Goal: Task Accomplishment & Management: Use online tool/utility

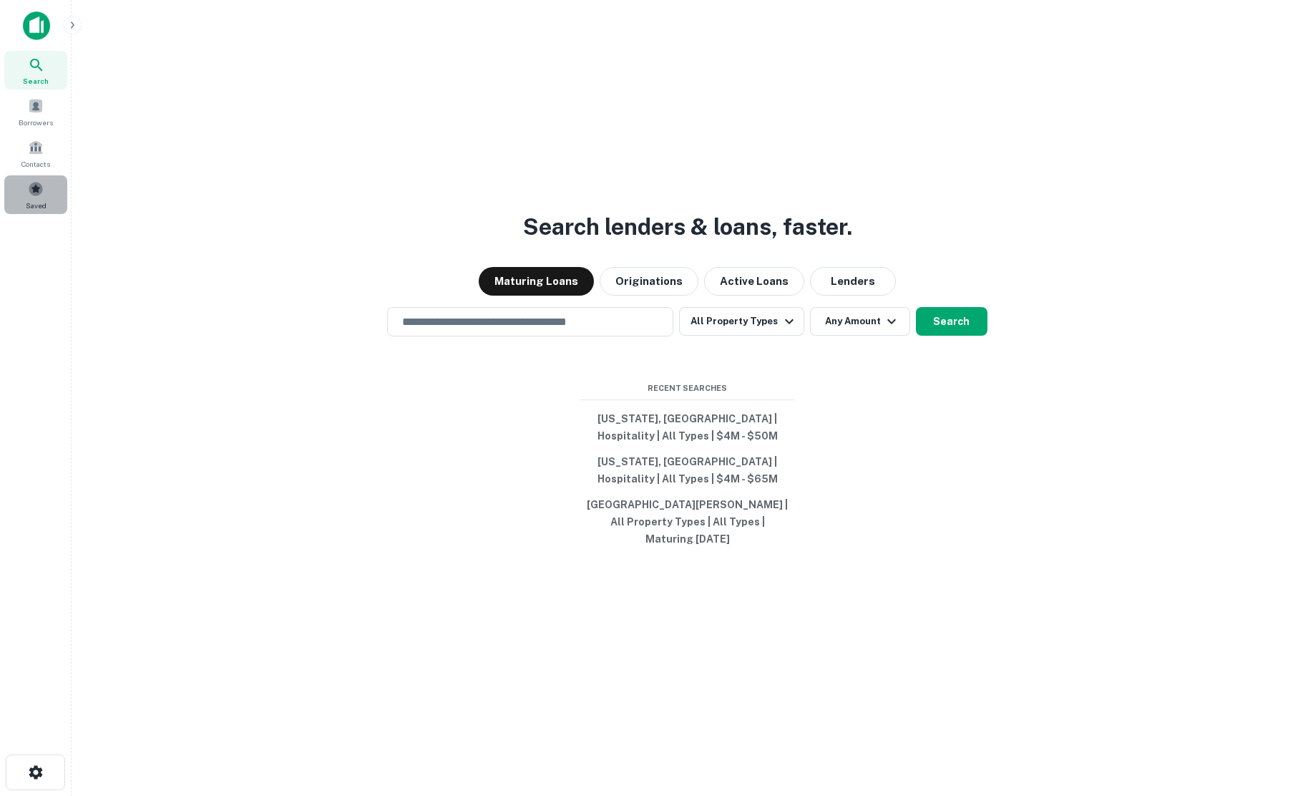
click at [36, 195] on span at bounding box center [36, 189] width 16 height 16
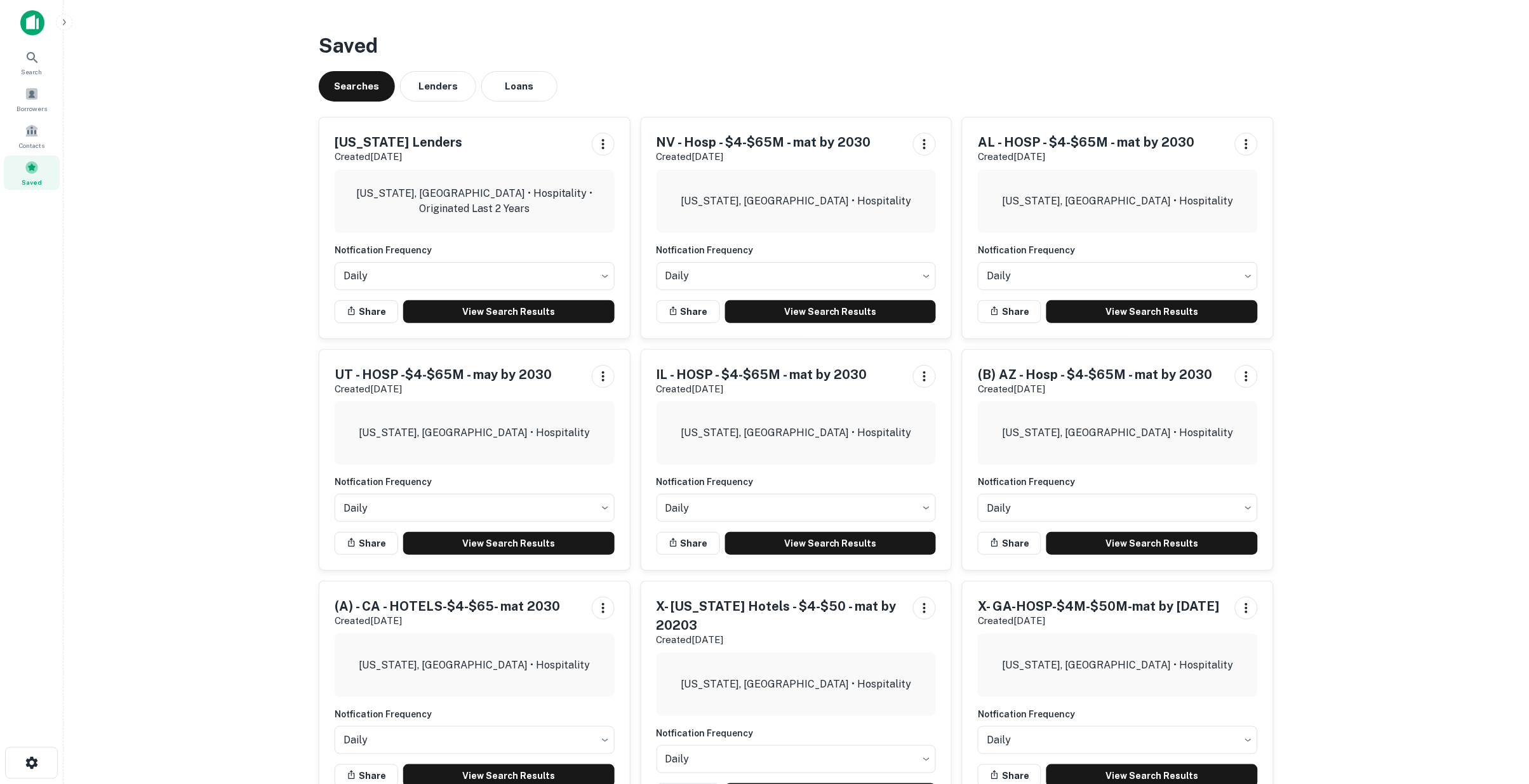
drag, startPoint x: 1376, startPoint y: 0, endPoint x: 203, endPoint y: 376, distance: 1231.8
click at [203, 376] on main "Saved Searches Lenders Loans Ohio Lenders Created Jul 23rd, 2025 Ohio, USA • Ho…" at bounding box center [797, 392] width 1466 height 784
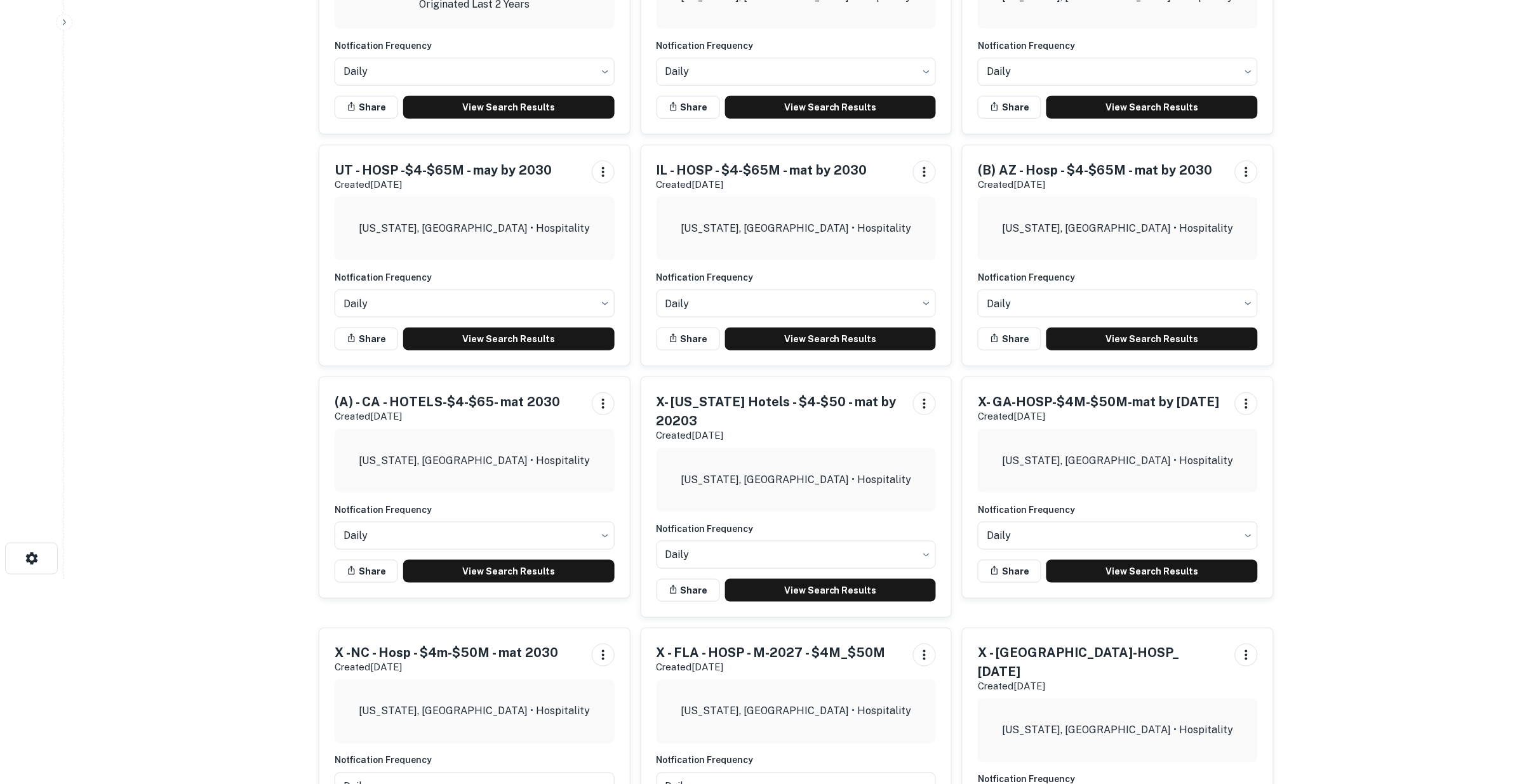
scroll to position [211, 0]
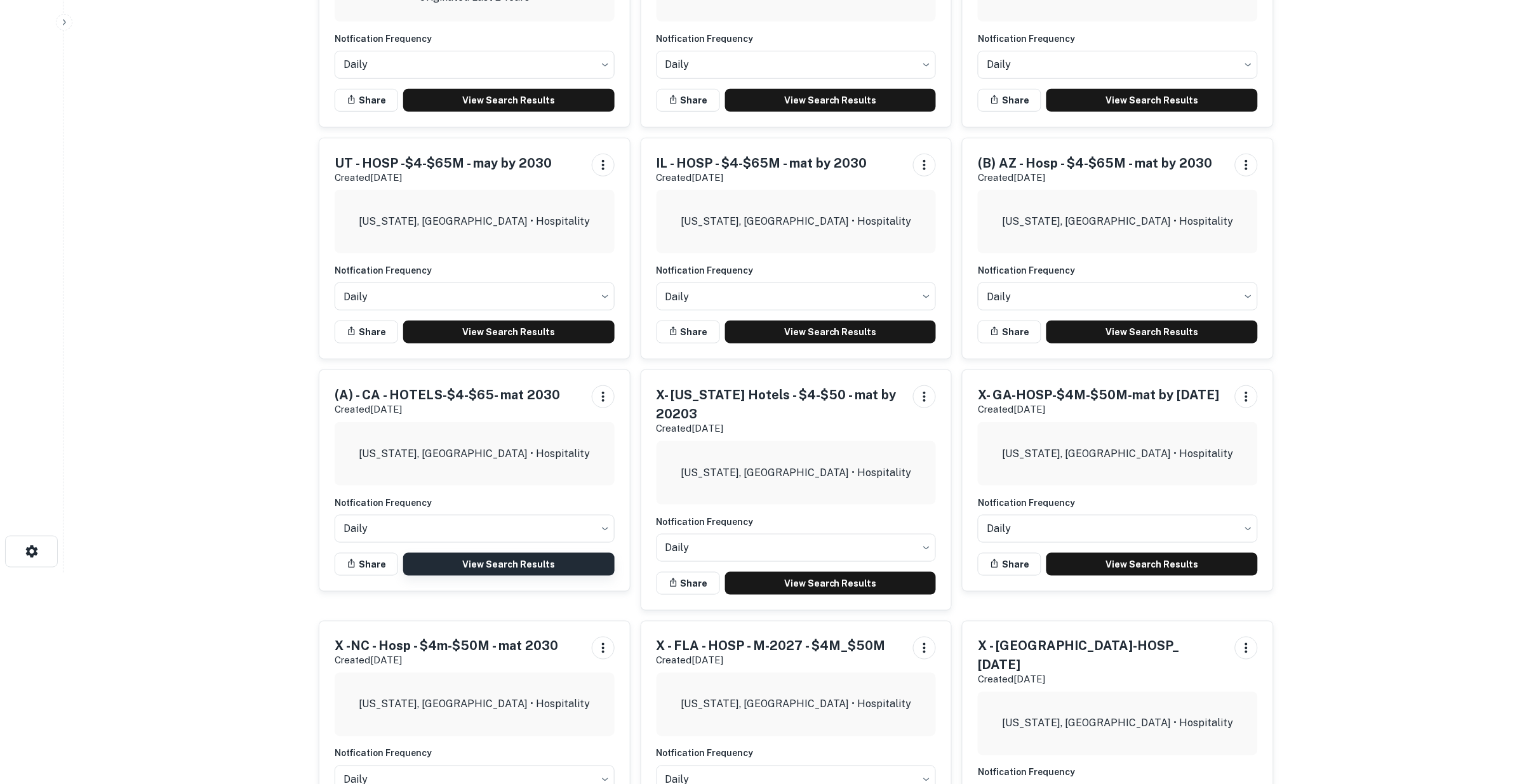
click at [463, 562] on link "View Search Results" at bounding box center [508, 564] width 211 height 23
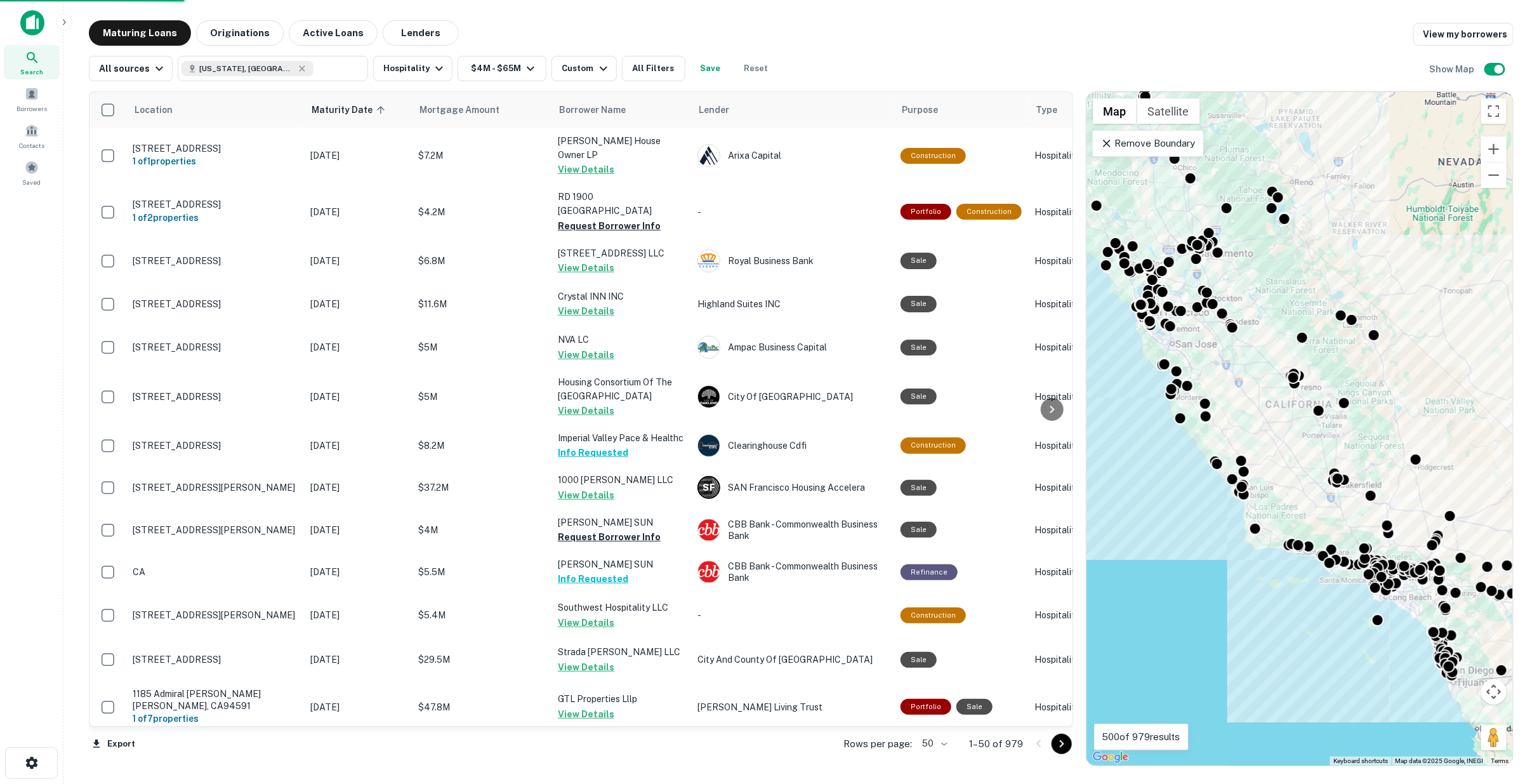
click at [948, 743] on body "Search Borrowers Contacts Saved Maturing Loans Originations Active Loans Lender…" at bounding box center [769, 392] width 1539 height 784
click at [939, 754] on li "100" at bounding box center [937, 757] width 37 height 23
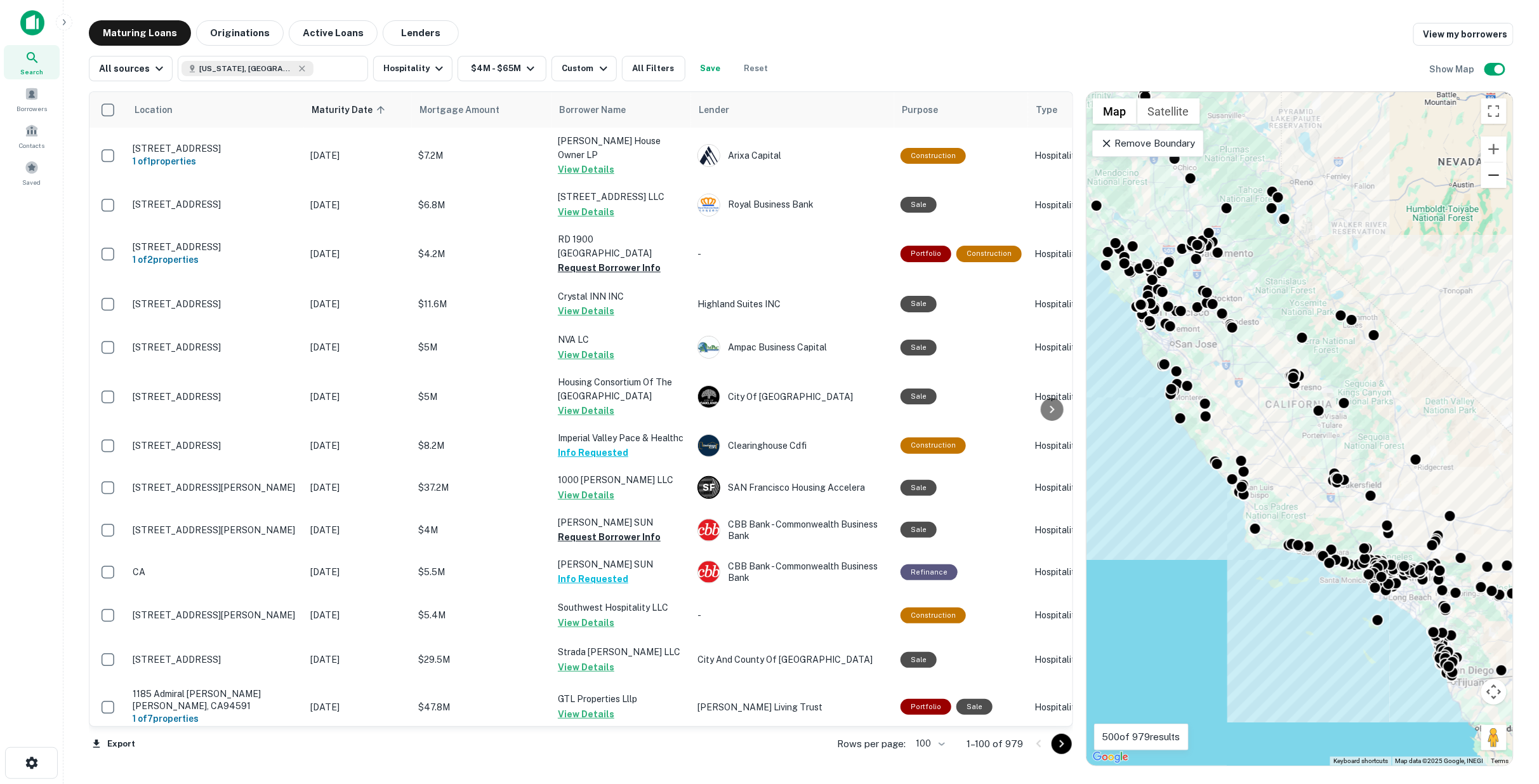
click at [1498, 176] on button "Zoom out" at bounding box center [1494, 175] width 26 height 26
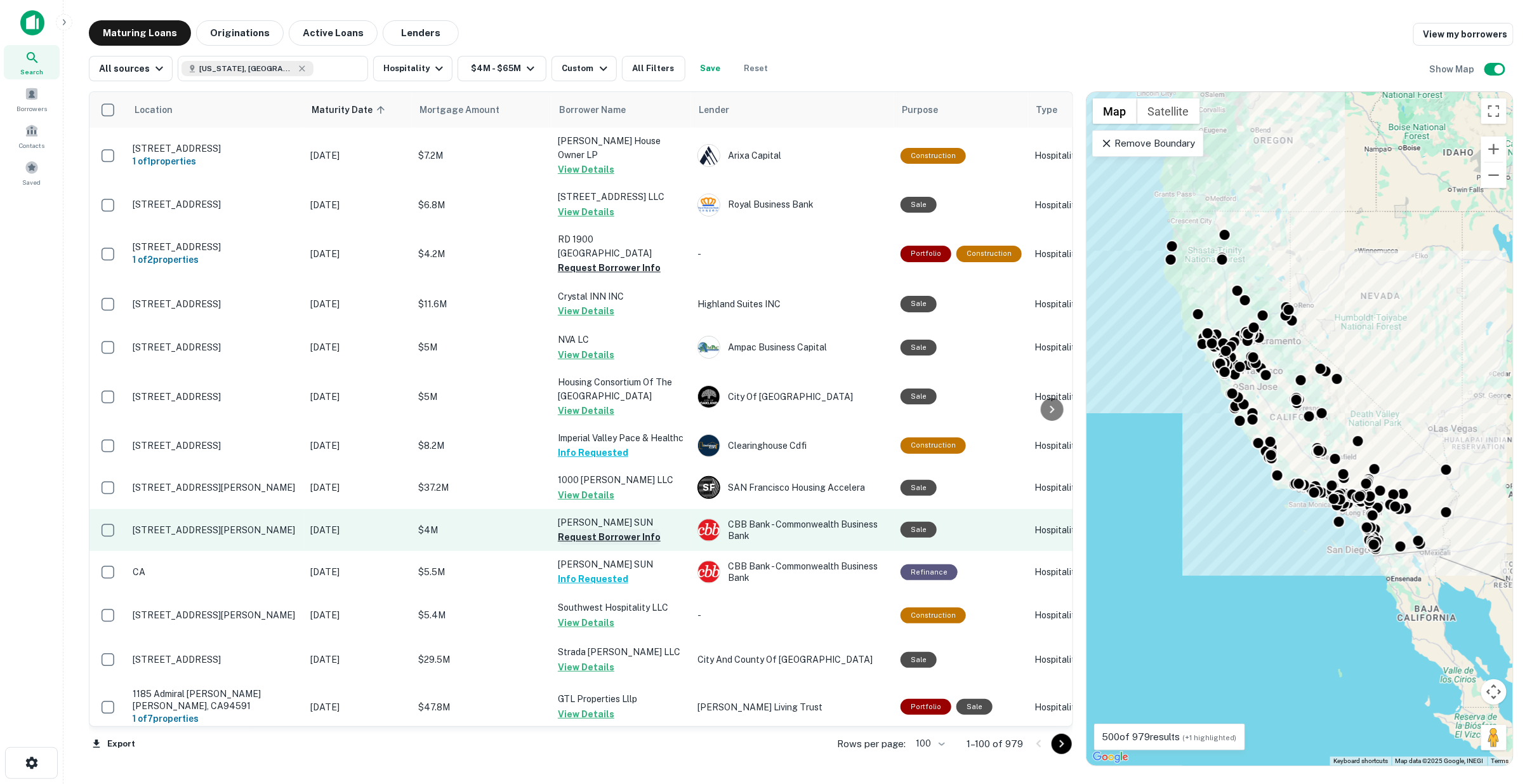
click at [566, 529] on button "Request Borrower Info" at bounding box center [609, 537] width 103 height 15
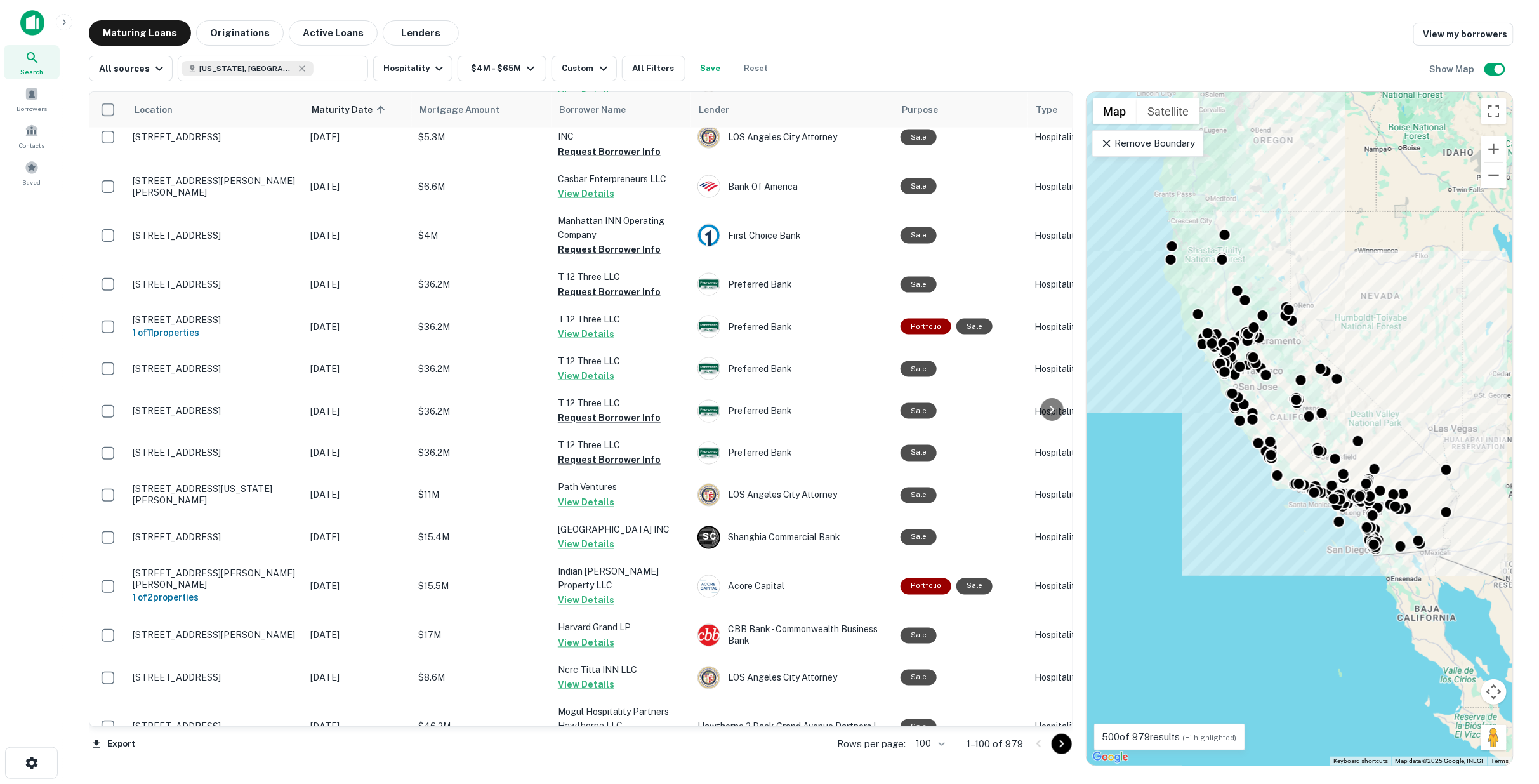
scroll to position [1551, 0]
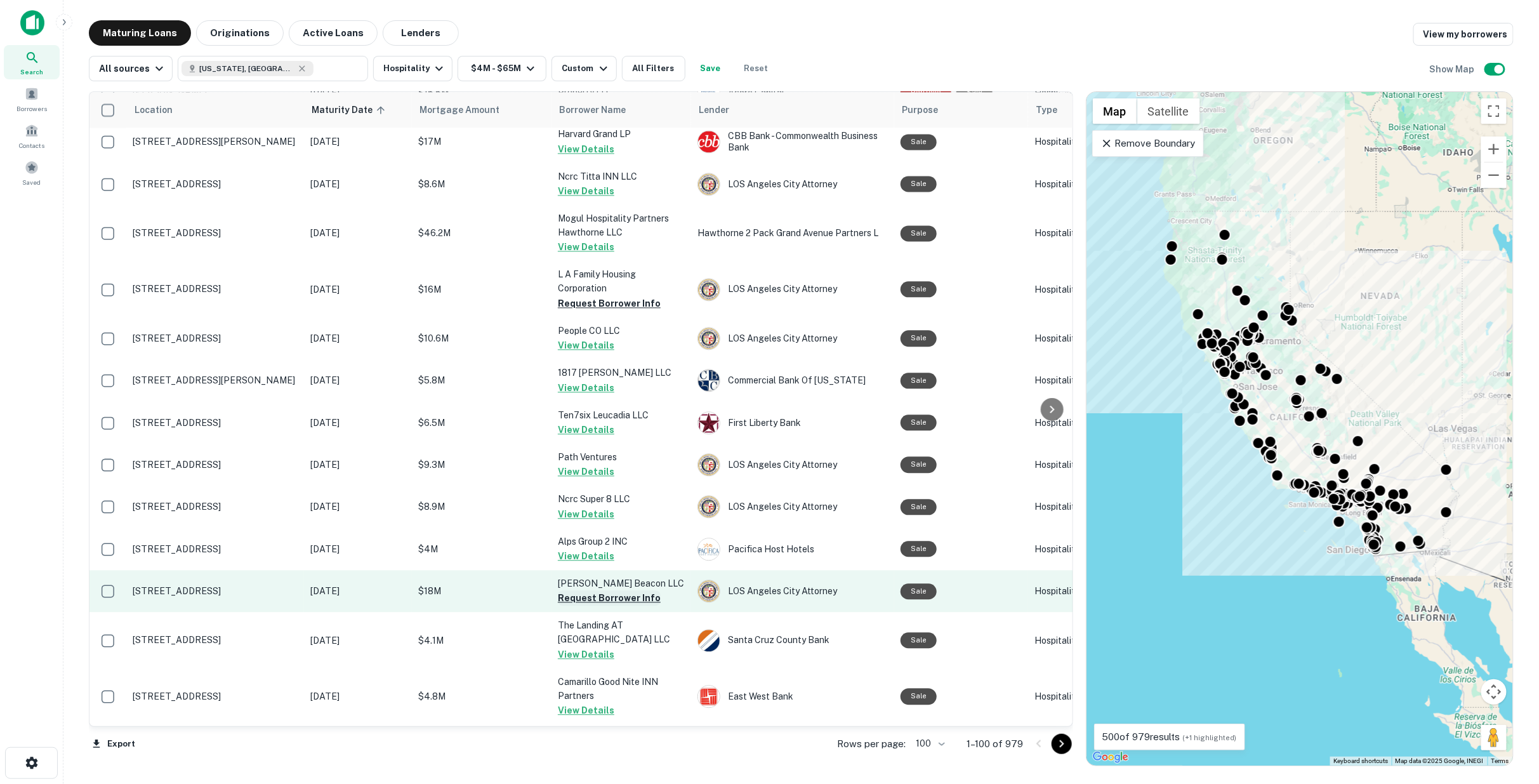
click at [586, 591] on button "Request Borrower Info" at bounding box center [609, 598] width 103 height 15
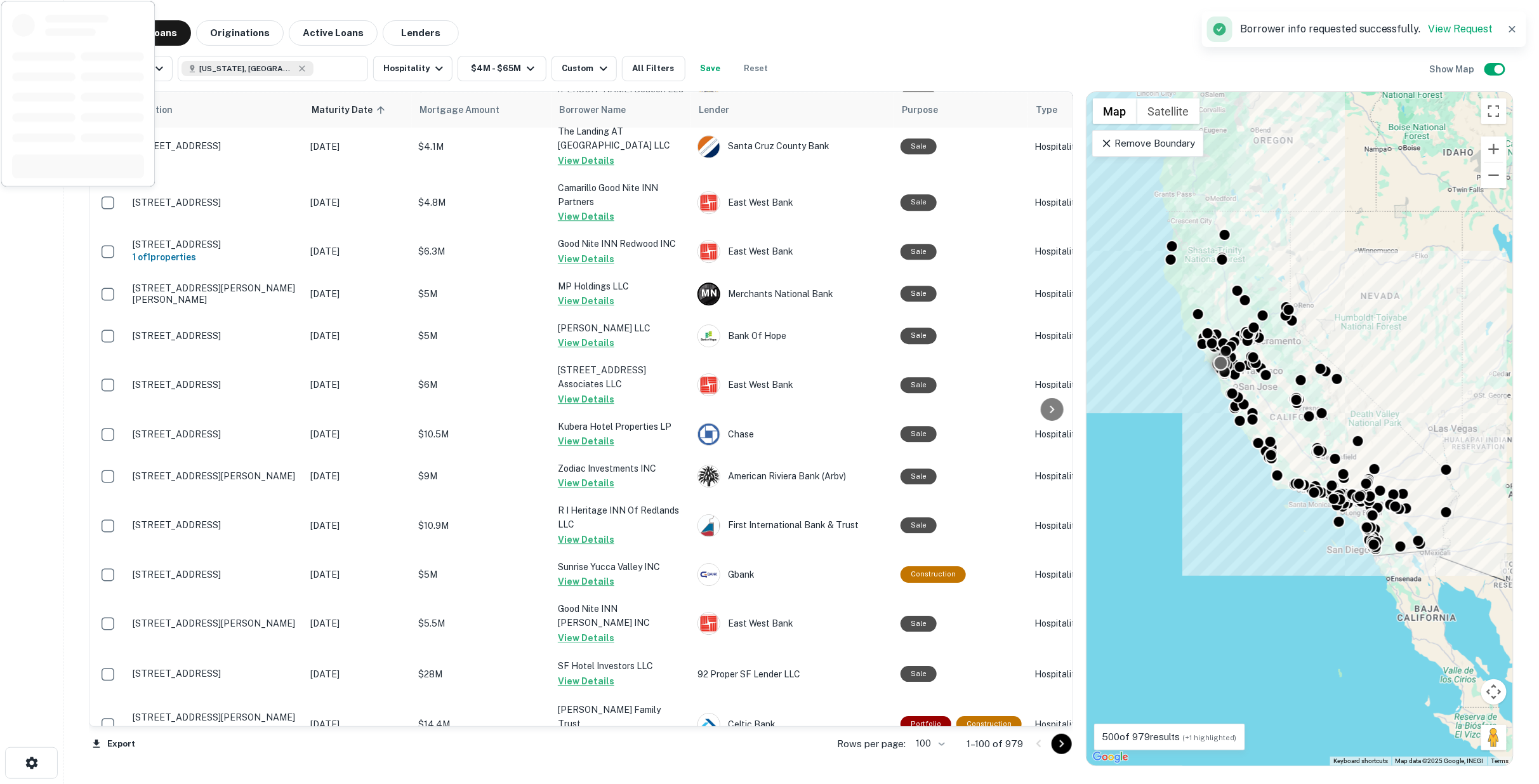
scroll to position [2397, 0]
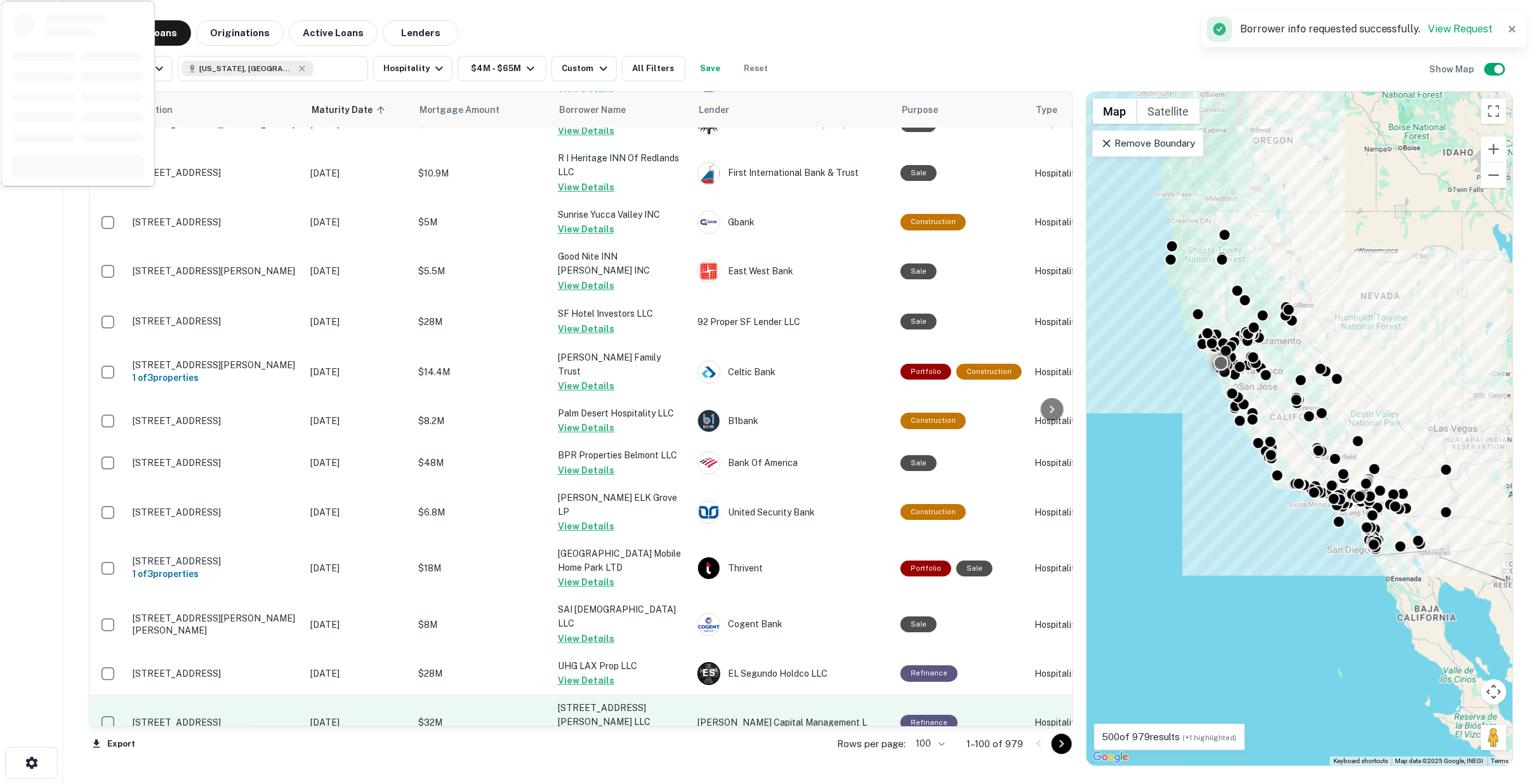
click at [588, 729] on button "Request Borrower Info" at bounding box center [609, 736] width 103 height 15
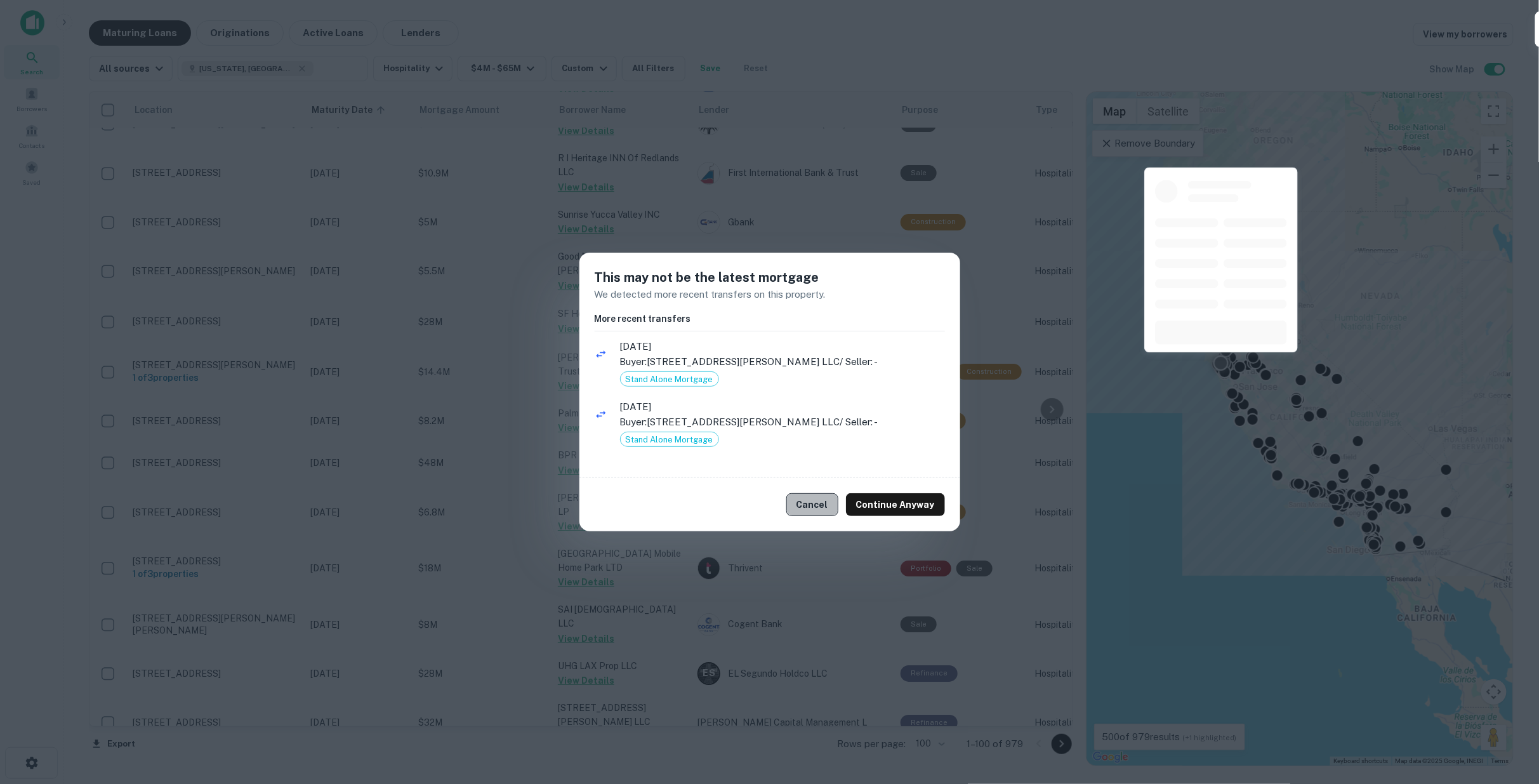
click at [827, 499] on button "Cancel" at bounding box center [813, 505] width 52 height 23
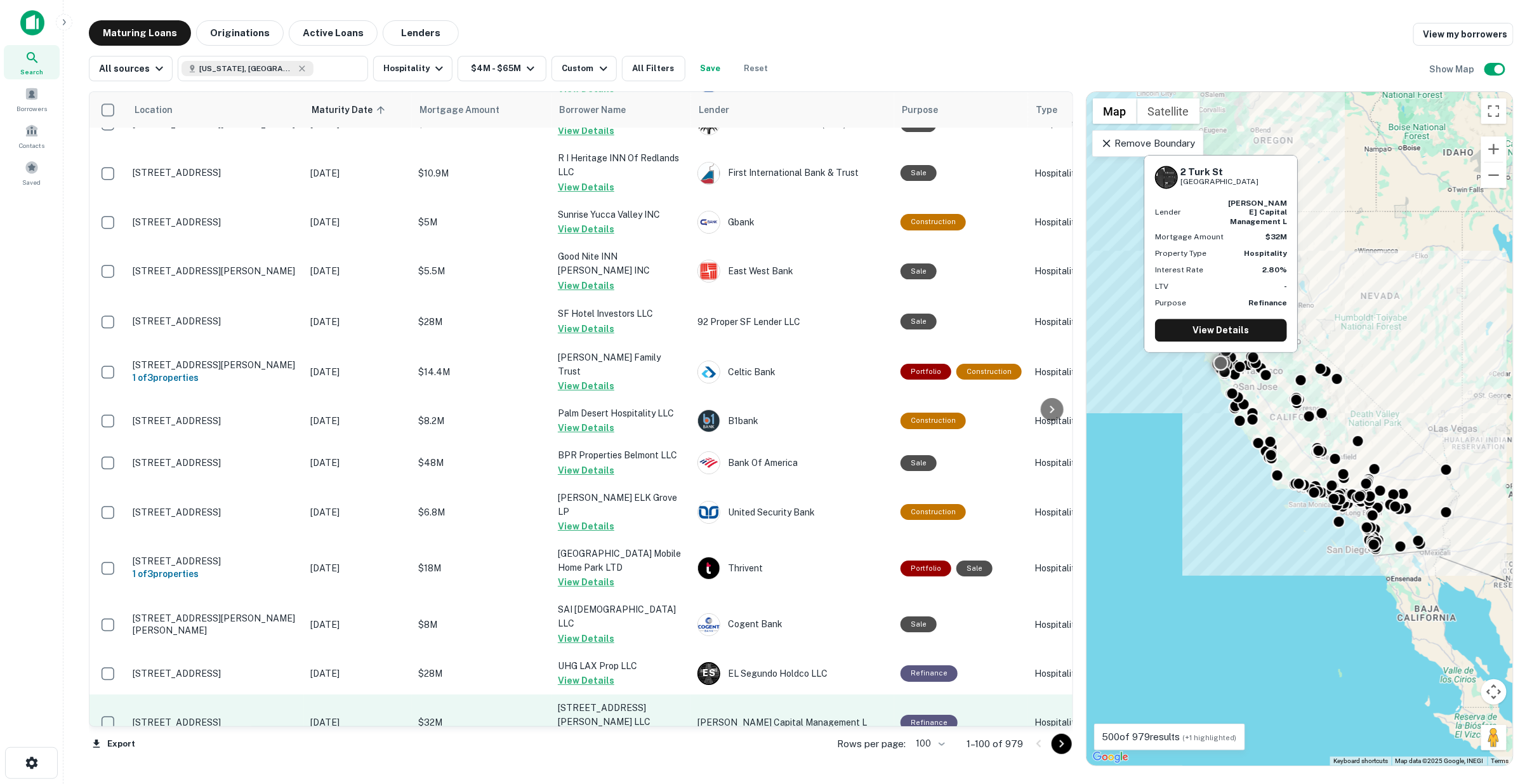
click at [618, 729] on button "Request Borrower Info" at bounding box center [609, 736] width 103 height 15
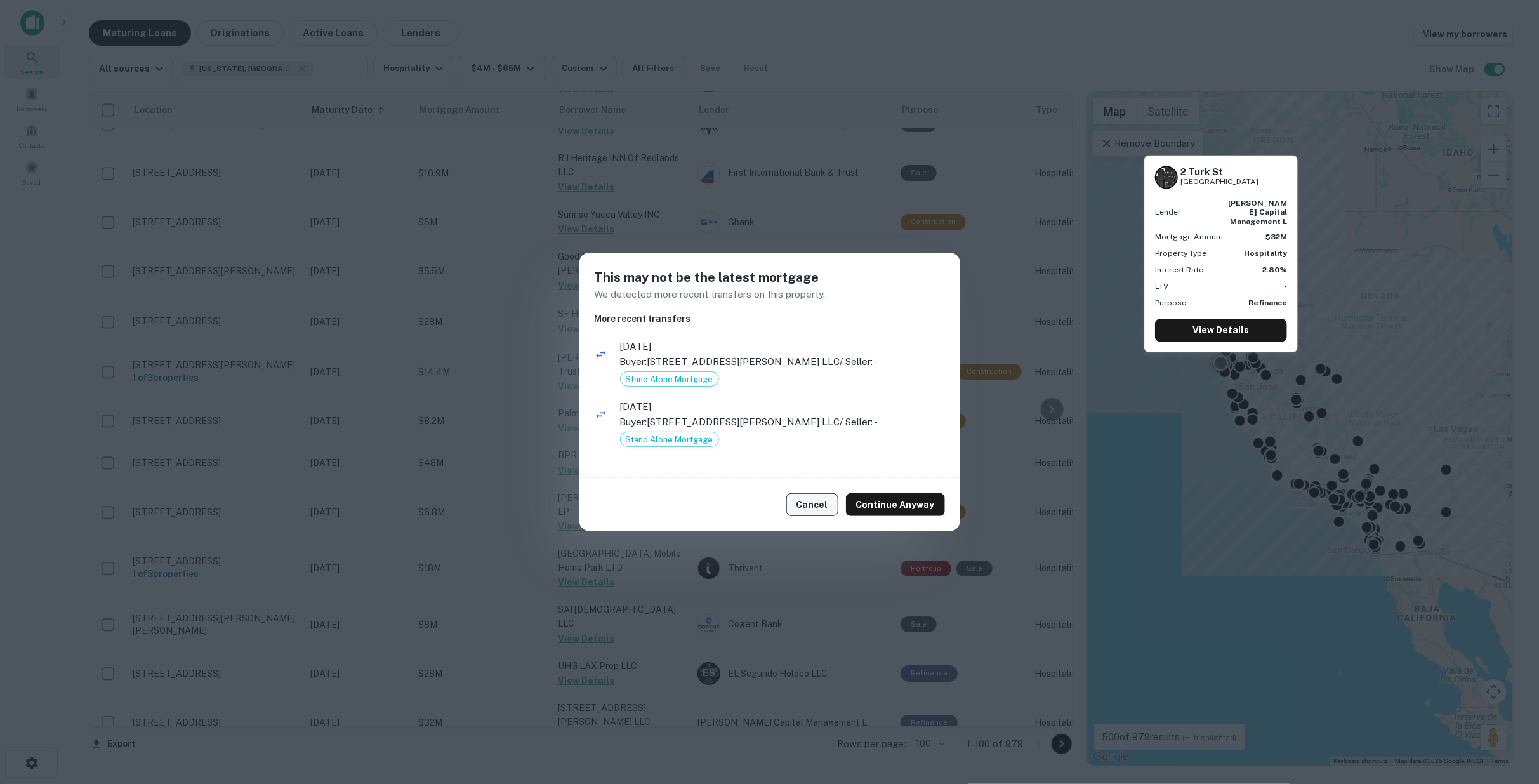
click at [814, 504] on button "Cancel" at bounding box center [813, 505] width 52 height 23
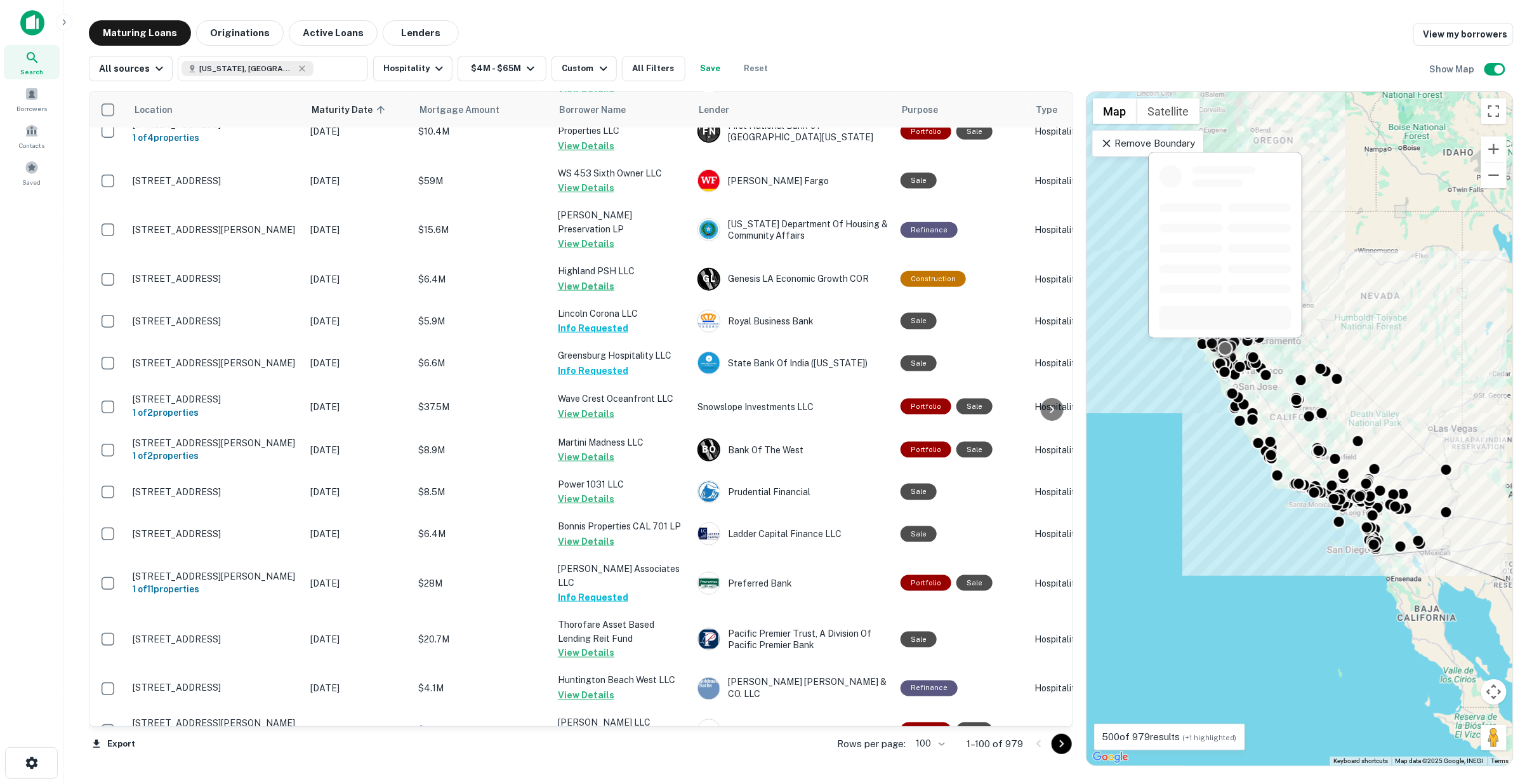
scroll to position [3940, 0]
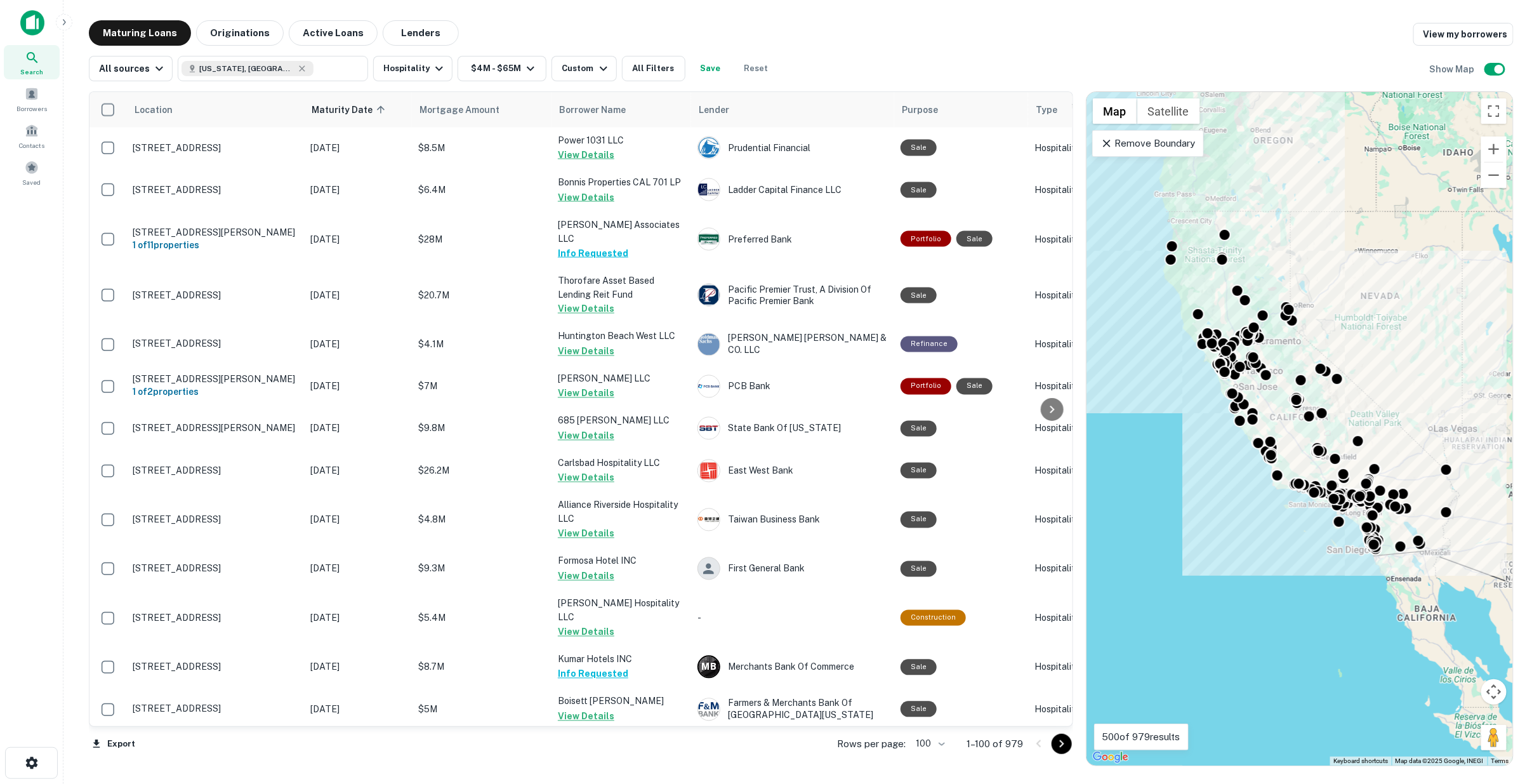
click at [1056, 741] on icon "Go to next page" at bounding box center [1062, 743] width 15 height 15
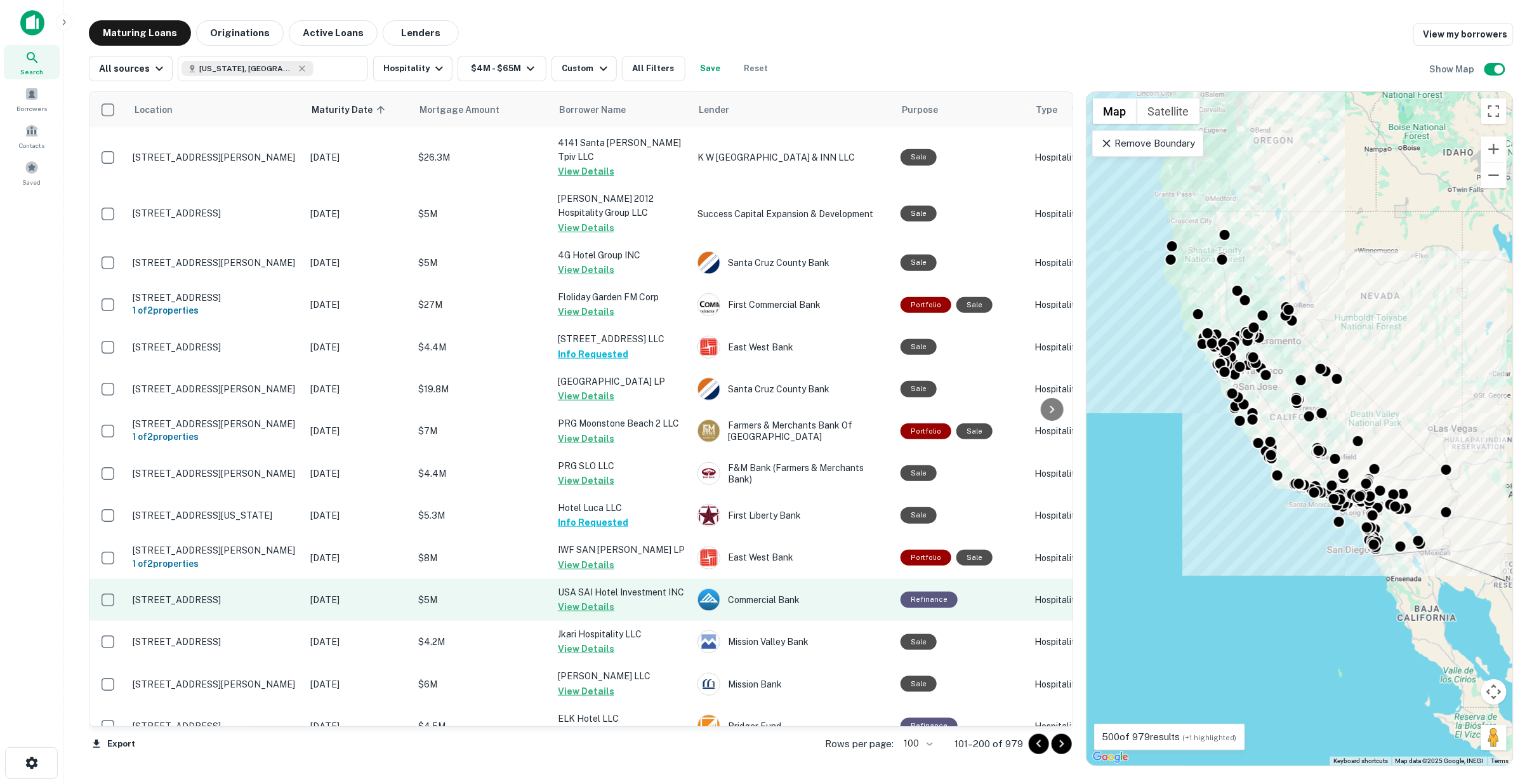
scroll to position [3381, 0]
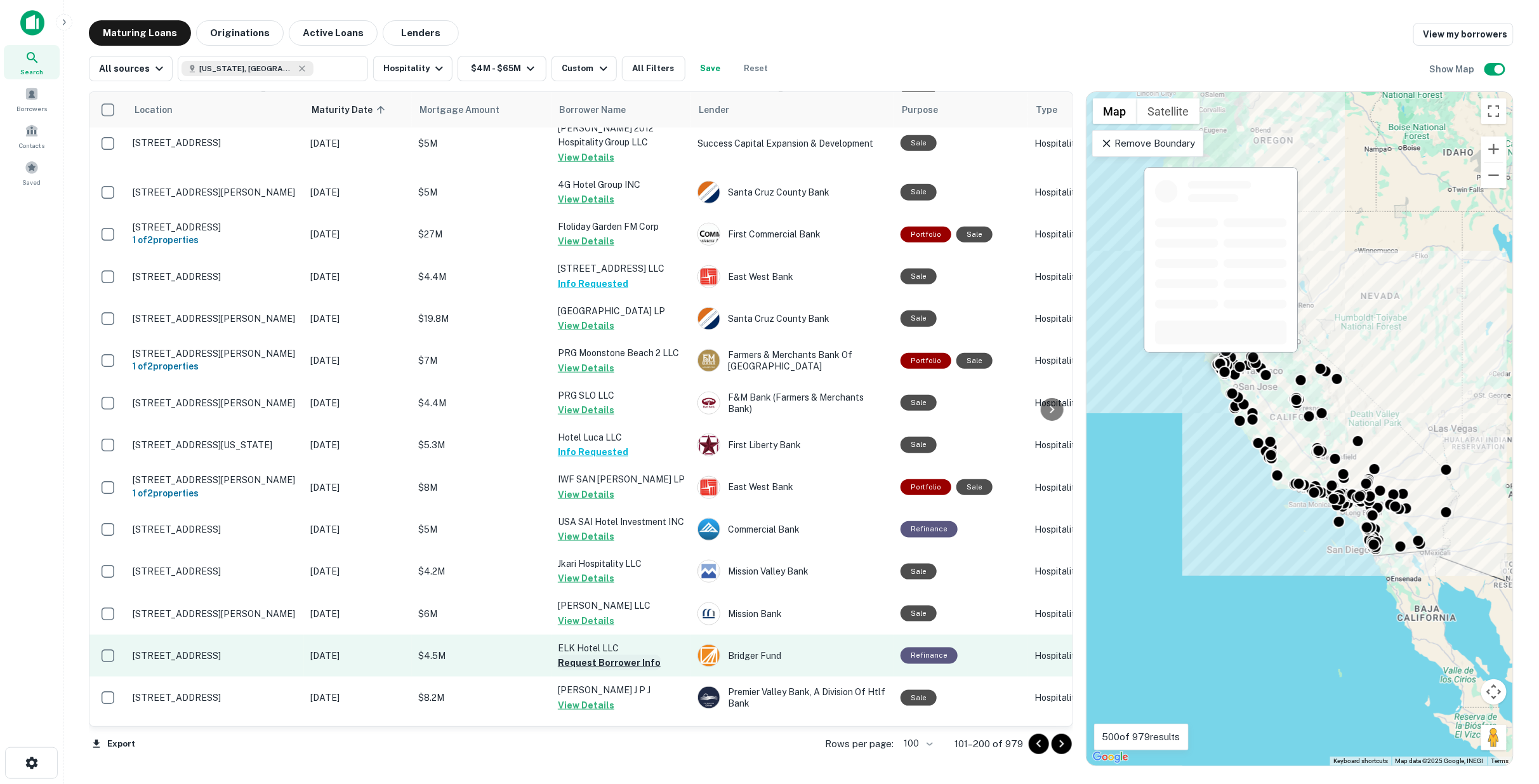
click at [588, 655] on button "Request Borrower Info" at bounding box center [609, 662] width 103 height 15
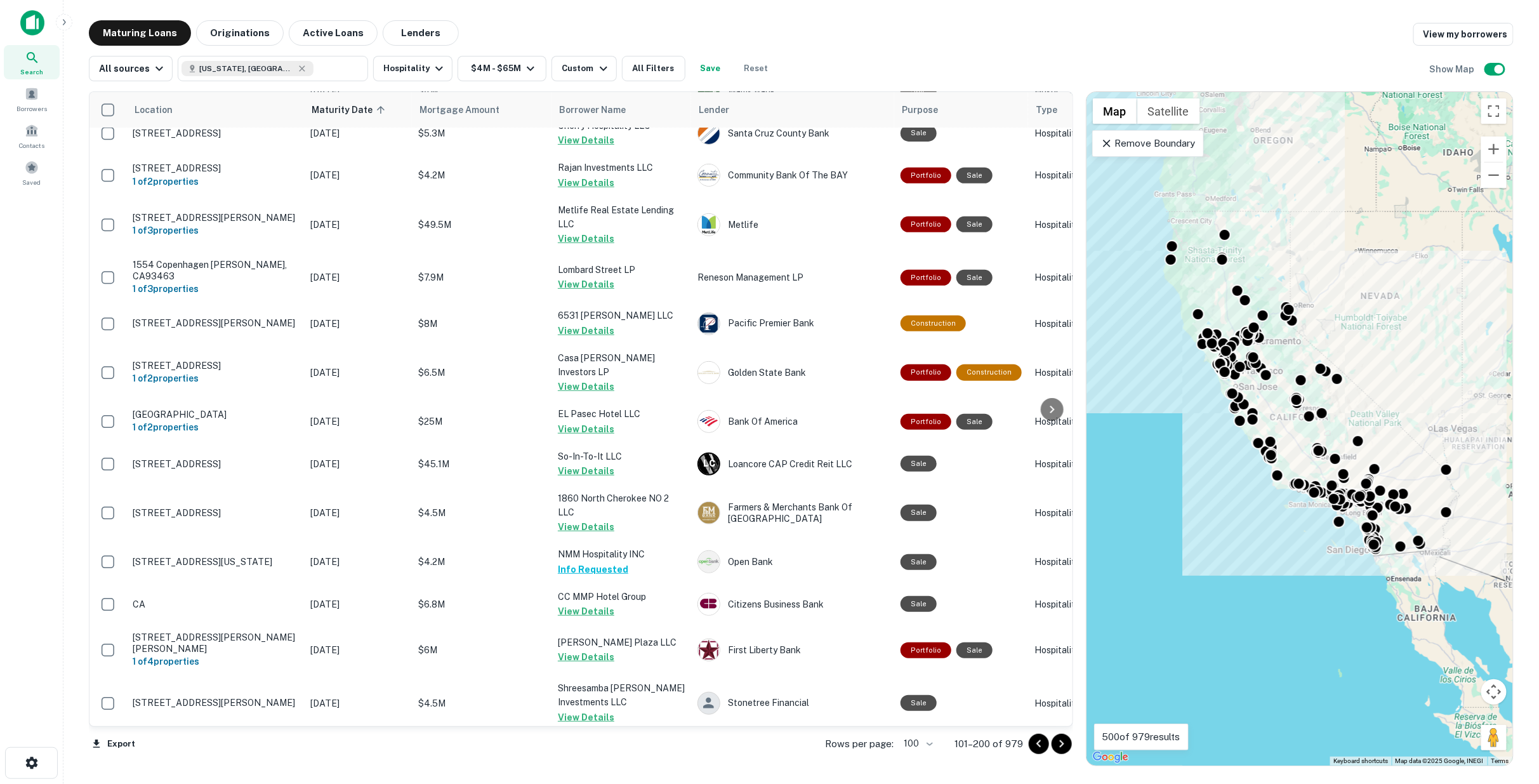
scroll to position [0, 0]
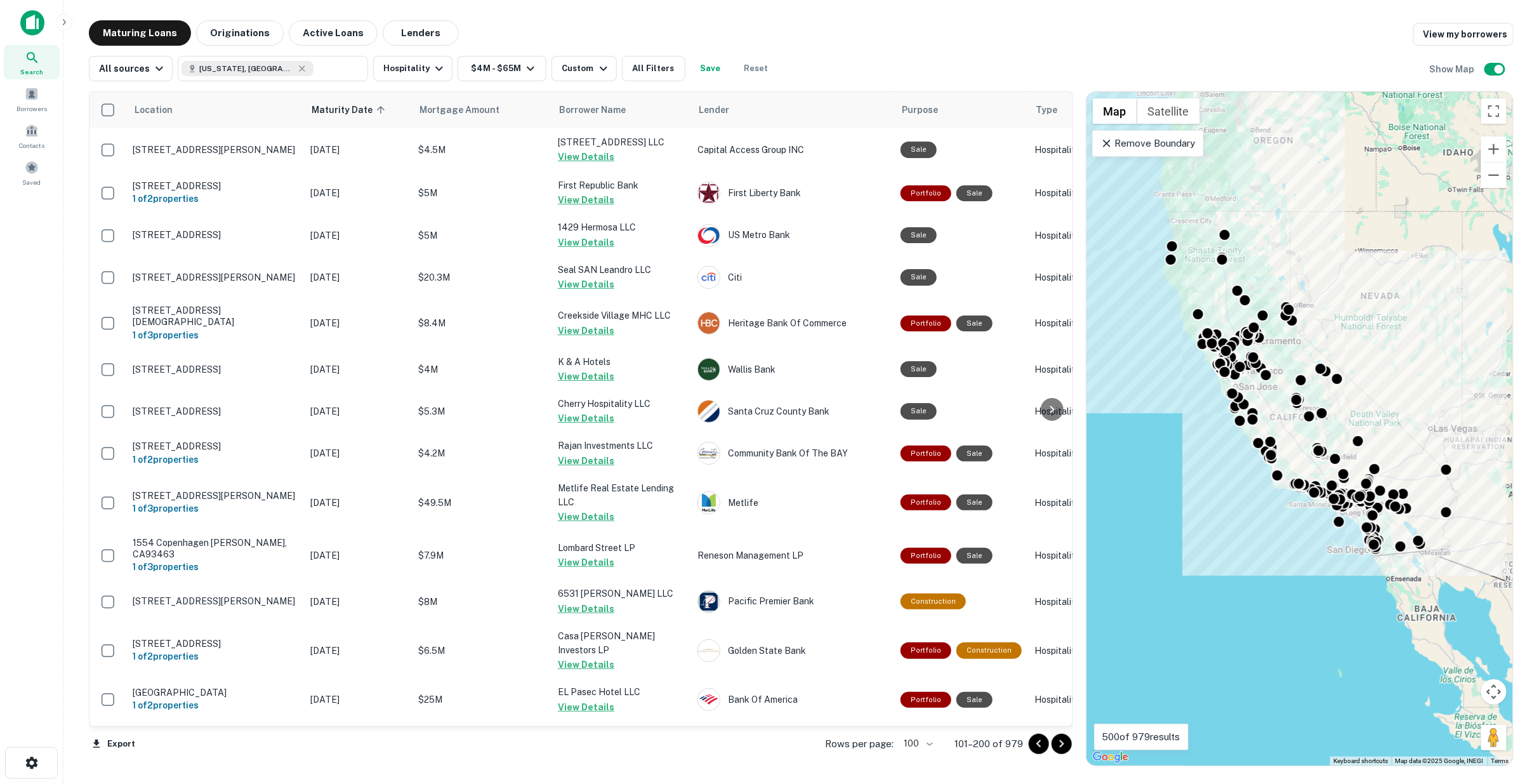
click at [1064, 740] on icon "Go to next page" at bounding box center [1062, 743] width 15 height 15
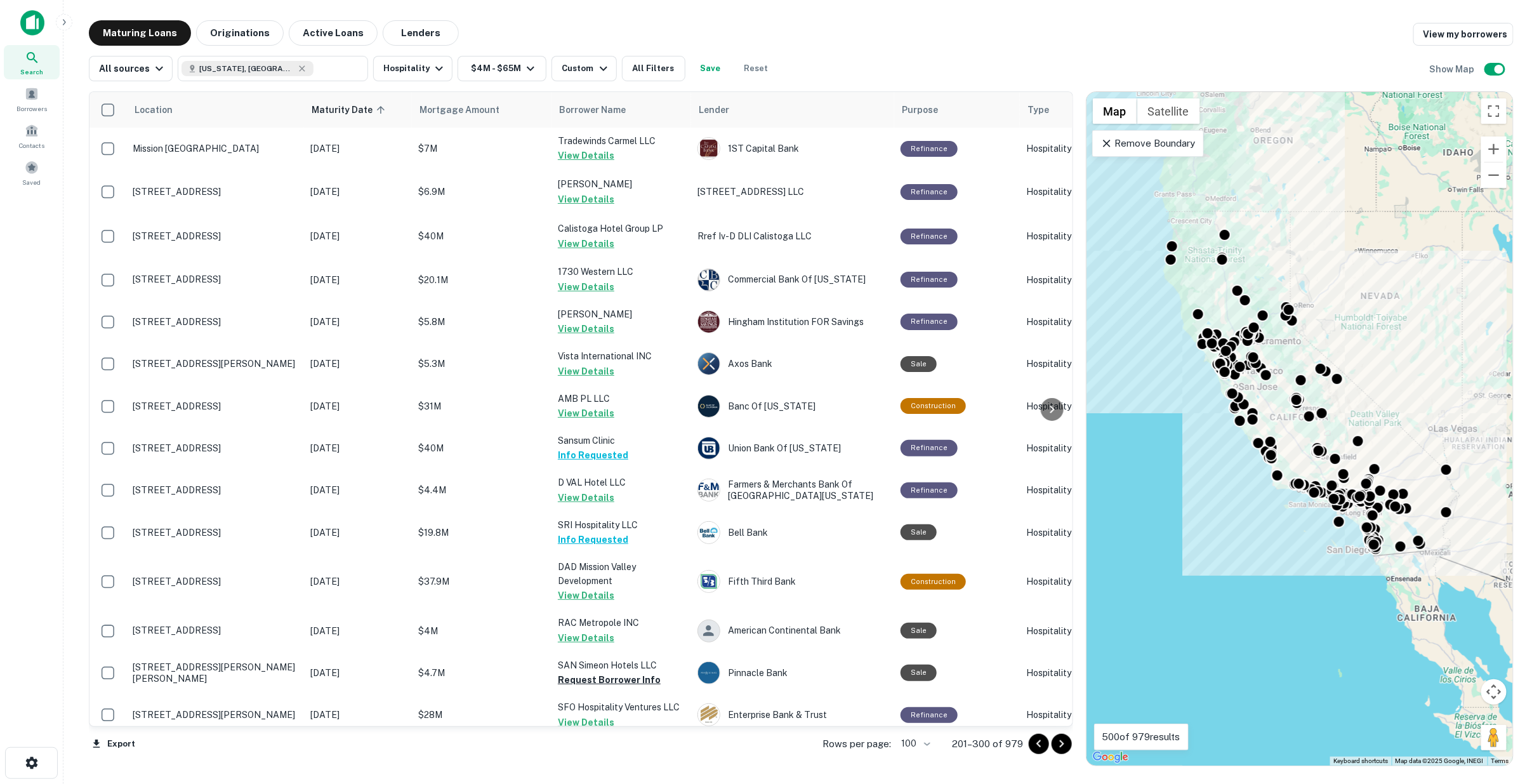
drag, startPoint x: 1062, startPoint y: 742, endPoint x: 1064, endPoint y: 772, distance: 30.1
click at [1062, 742] on icon "Go to next page" at bounding box center [1061, 743] width 4 height 8
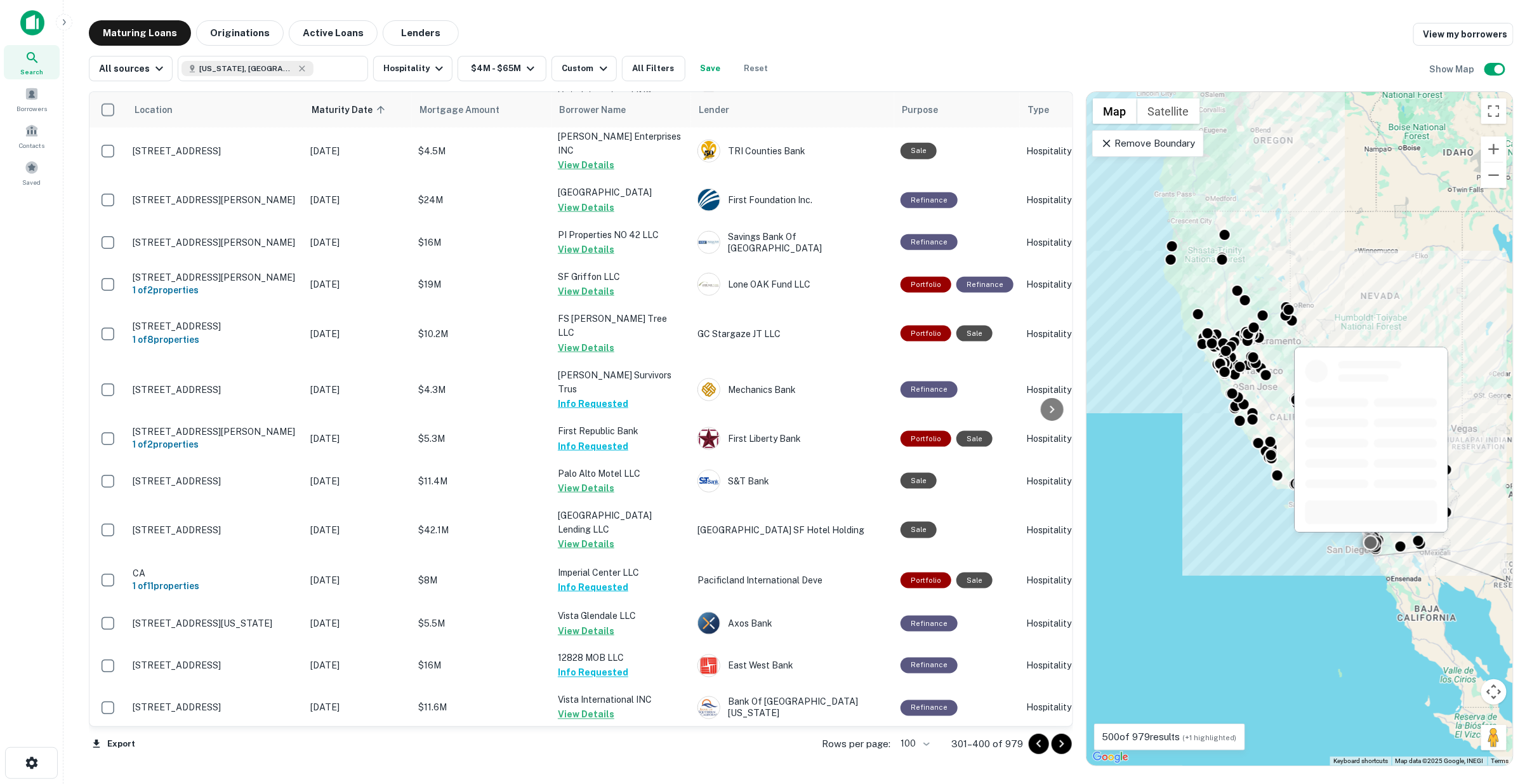
scroll to position [3901, 0]
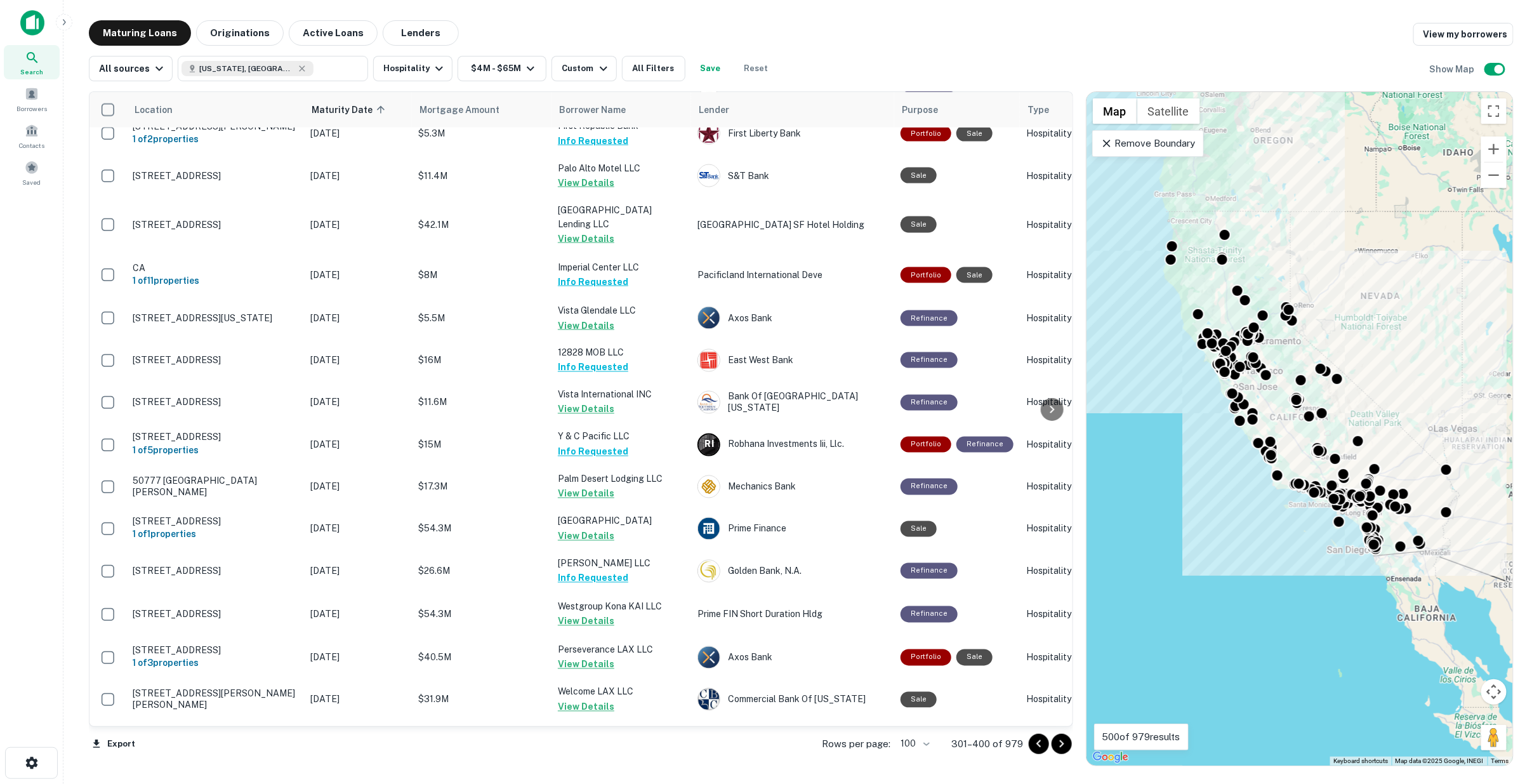
click at [1064, 744] on icon "Go to next page" at bounding box center [1062, 743] width 15 height 15
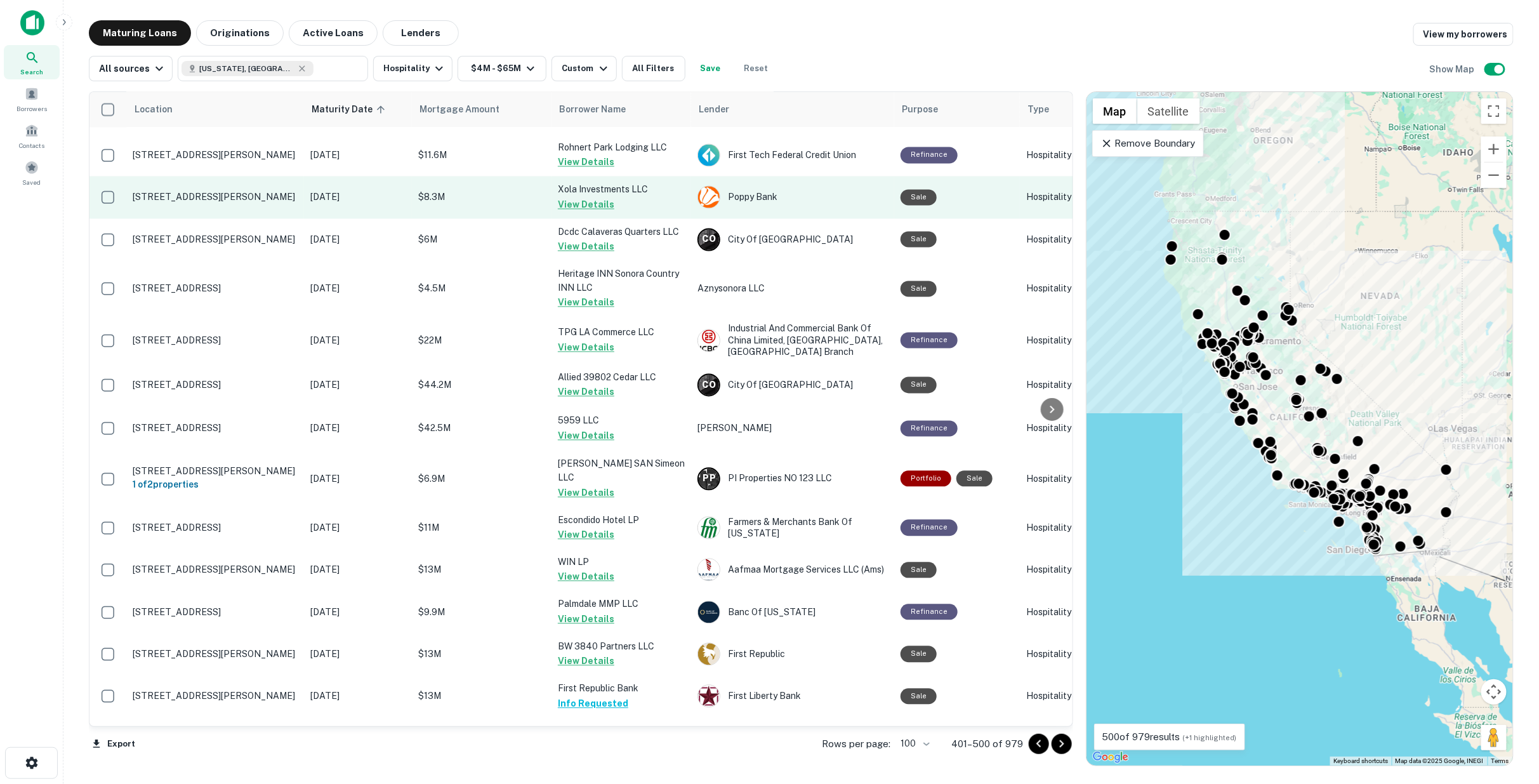
scroll to position [1762, 0]
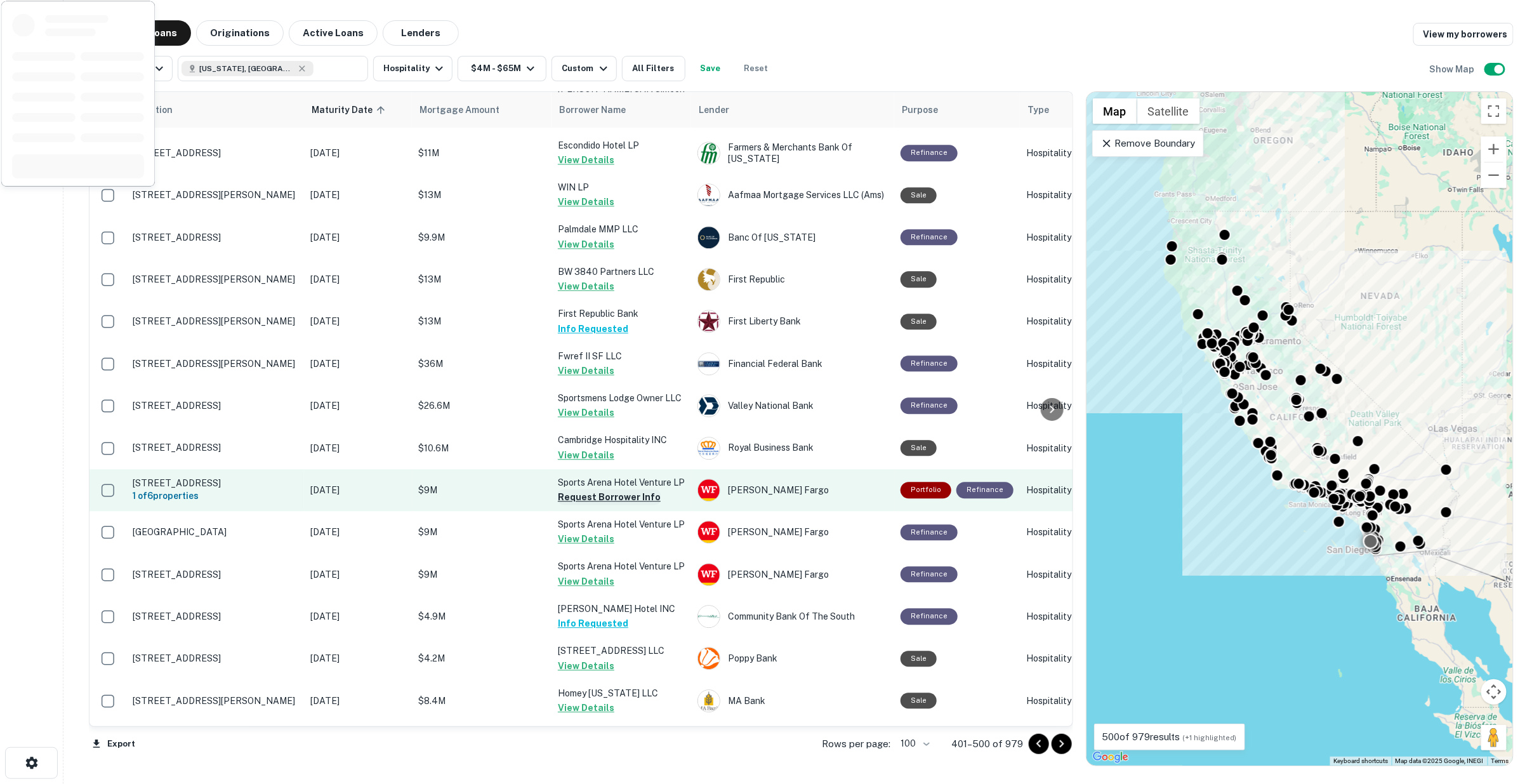
click at [588, 490] on button "Request Borrower Info" at bounding box center [609, 497] width 103 height 15
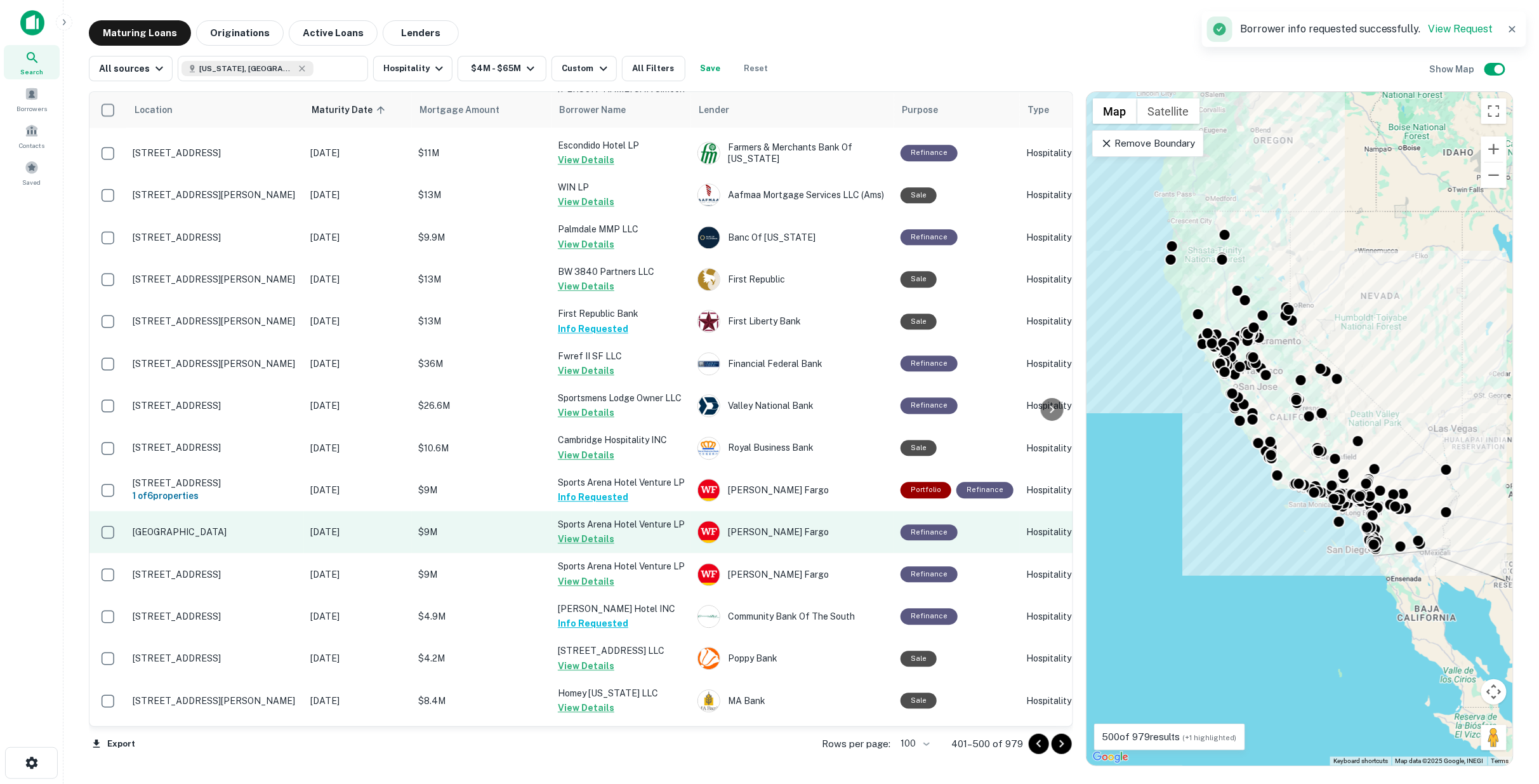
scroll to position [2467, 0]
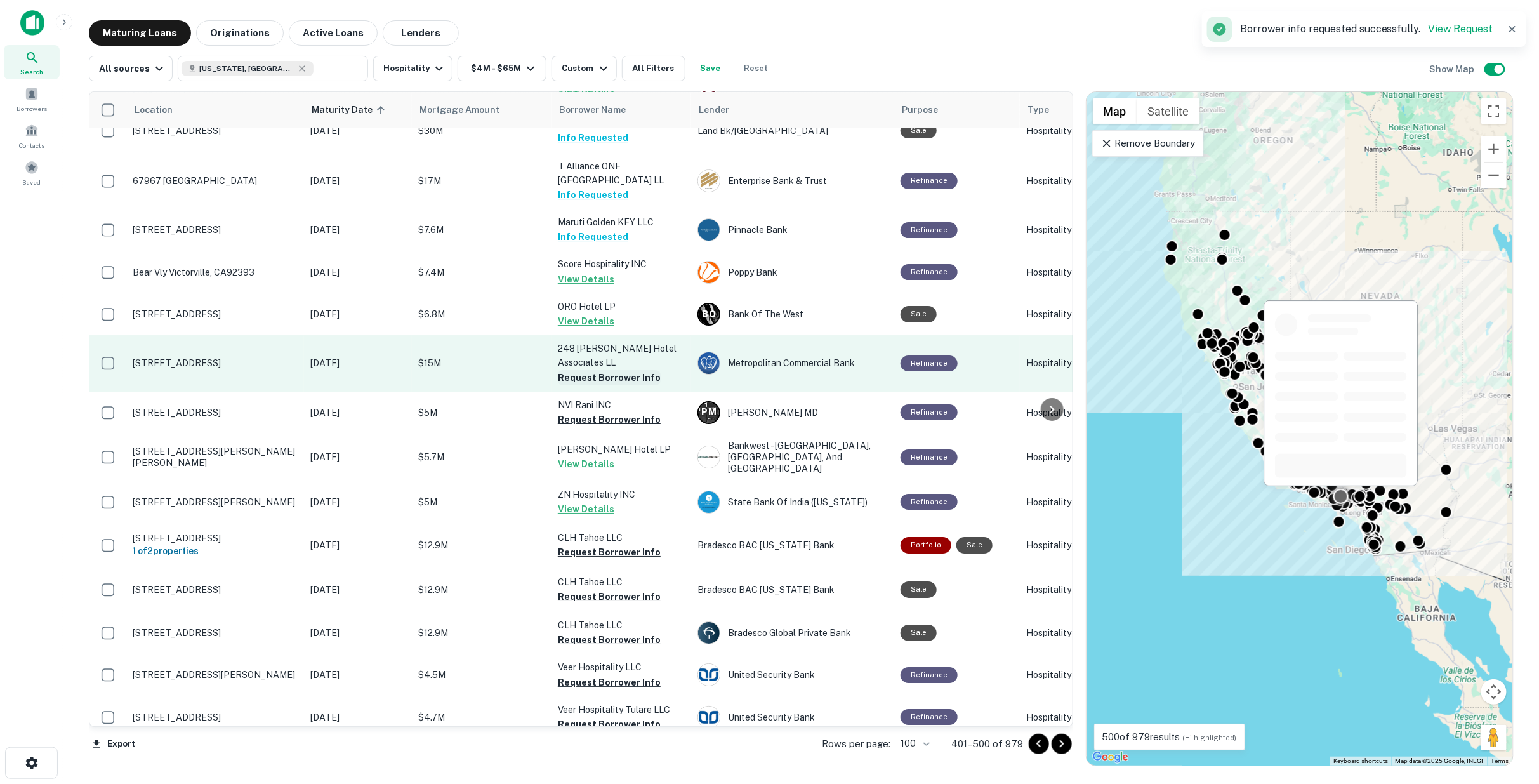
click at [592, 370] on button "Request Borrower Info" at bounding box center [609, 377] width 103 height 15
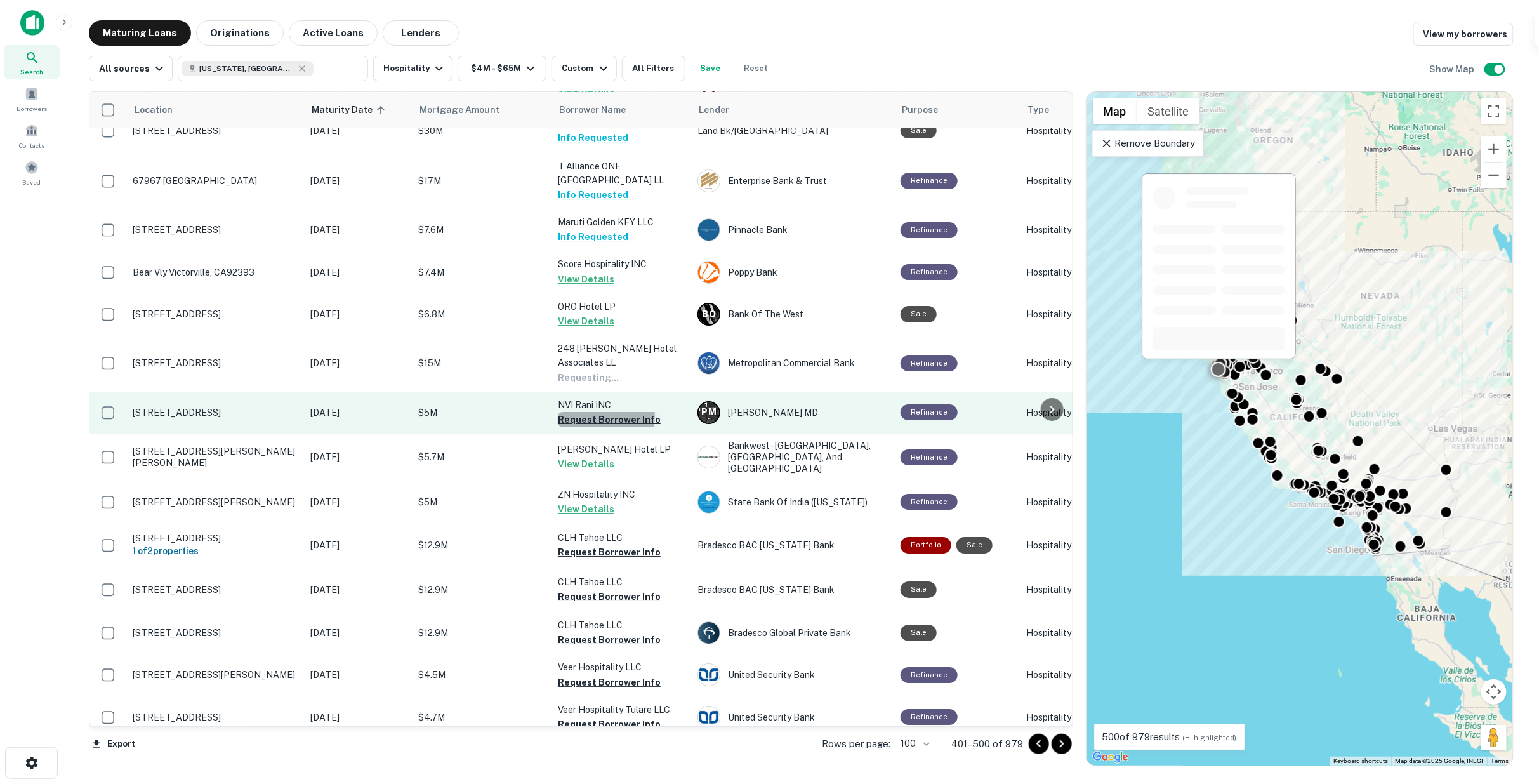
click at [600, 412] on button "Request Borrower Info" at bounding box center [609, 419] width 103 height 15
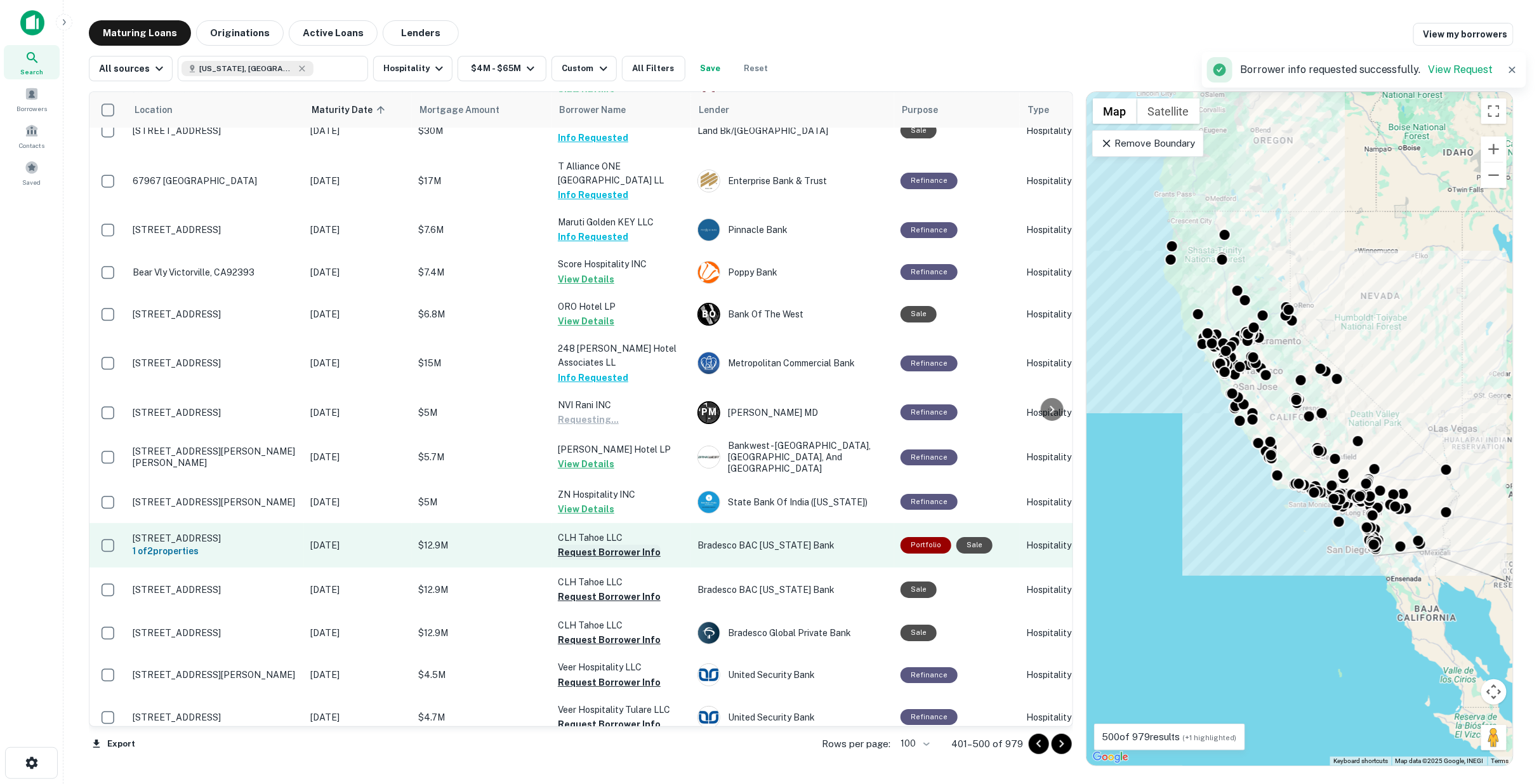
click at [591, 545] on button "Request Borrower Info" at bounding box center [609, 552] width 103 height 15
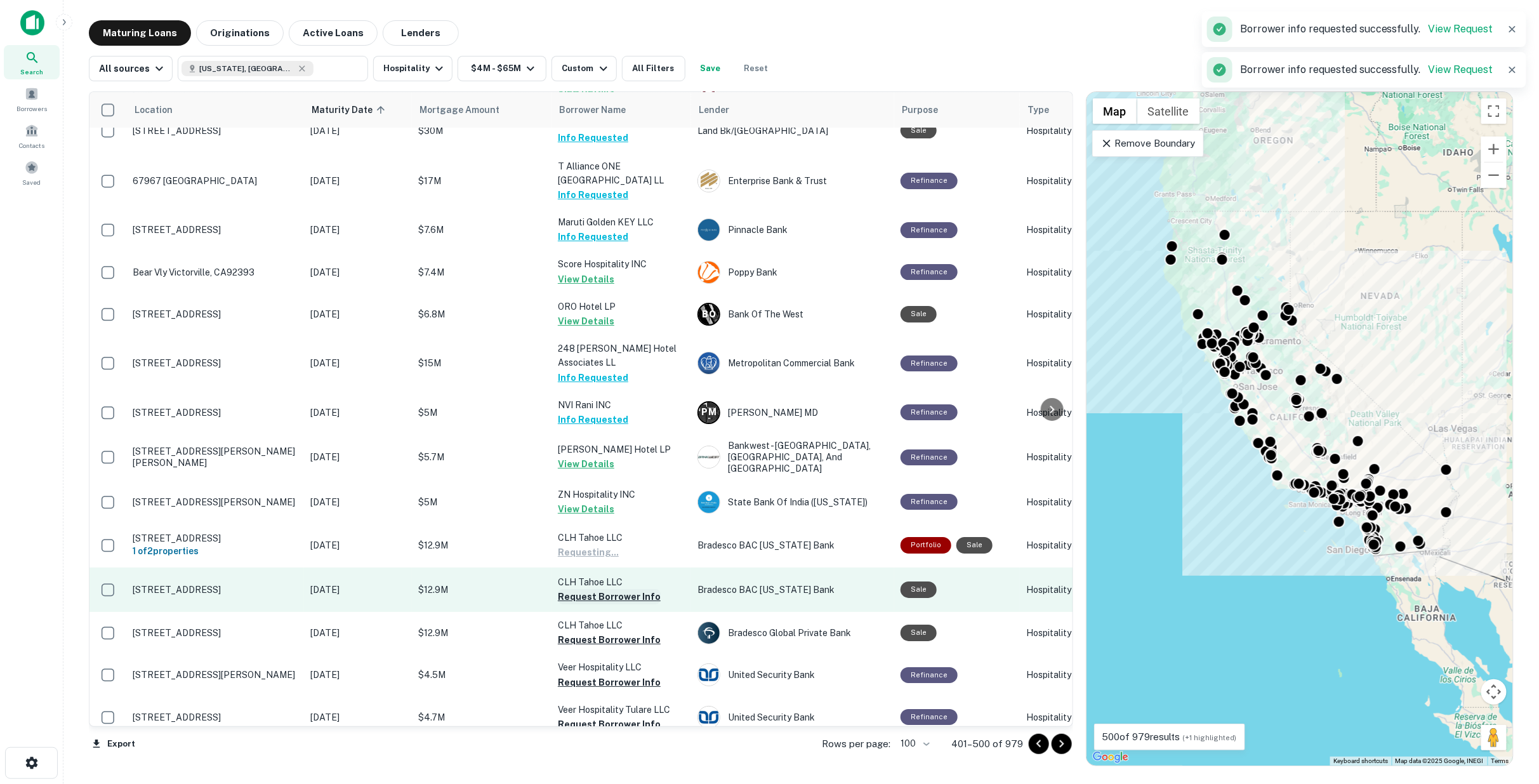
click at [600, 589] on button "Request Borrower Info" at bounding box center [609, 596] width 103 height 15
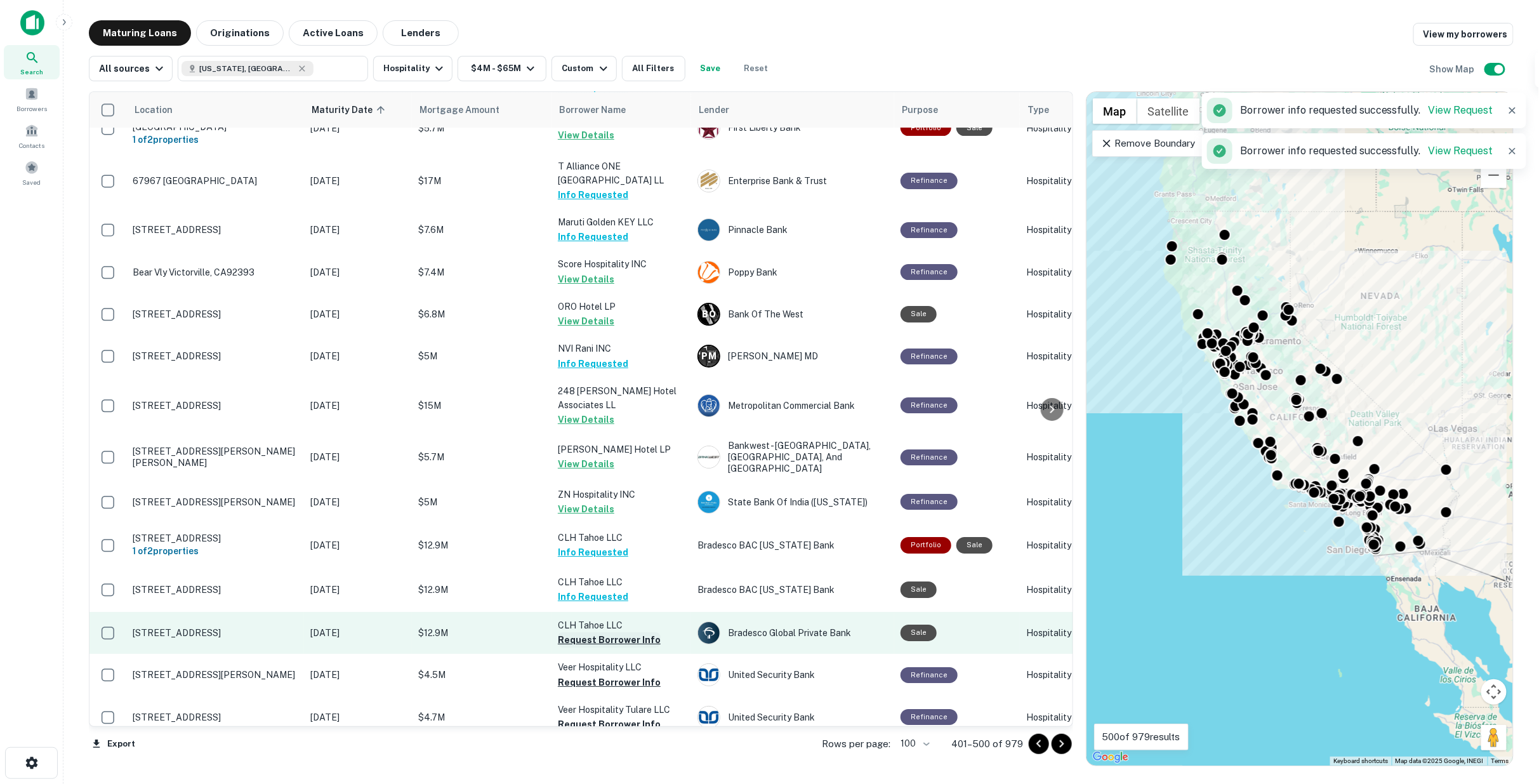
click at [606, 632] on button "Request Borrower Info" at bounding box center [609, 639] width 103 height 15
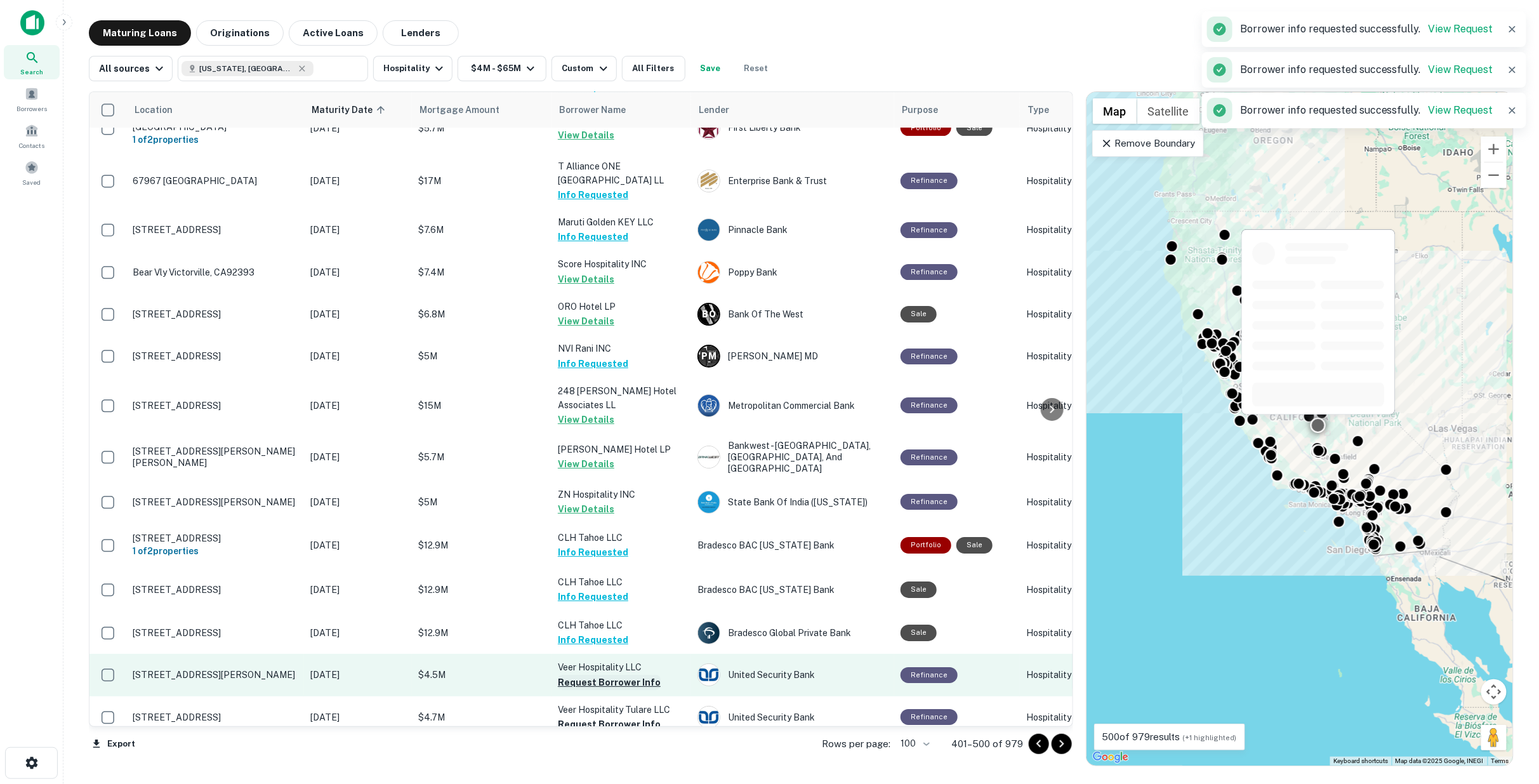
click at [609, 675] on button "Request Borrower Info" at bounding box center [609, 682] width 103 height 15
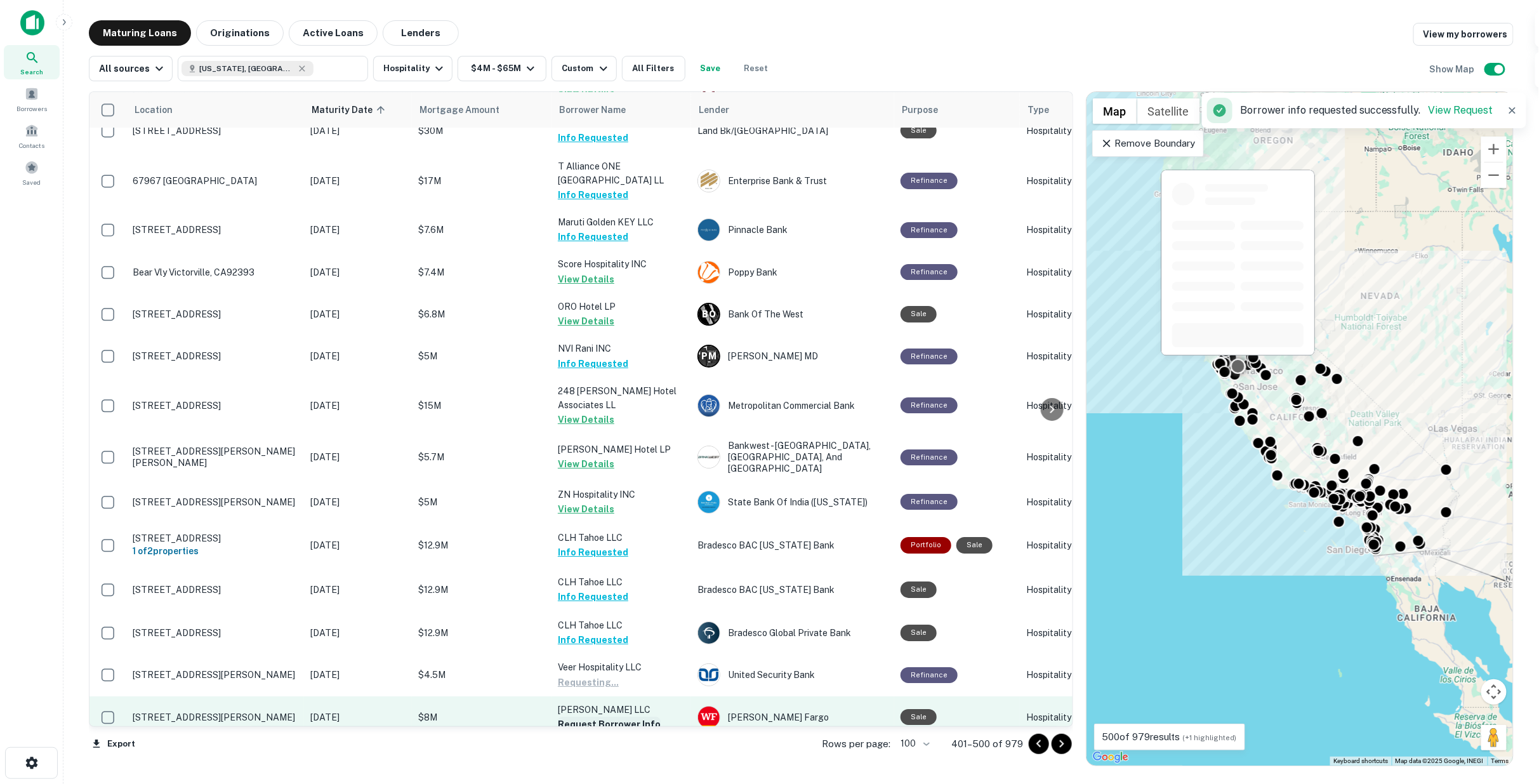
click at [599, 717] on button "Request Borrower Info" at bounding box center [609, 724] width 103 height 15
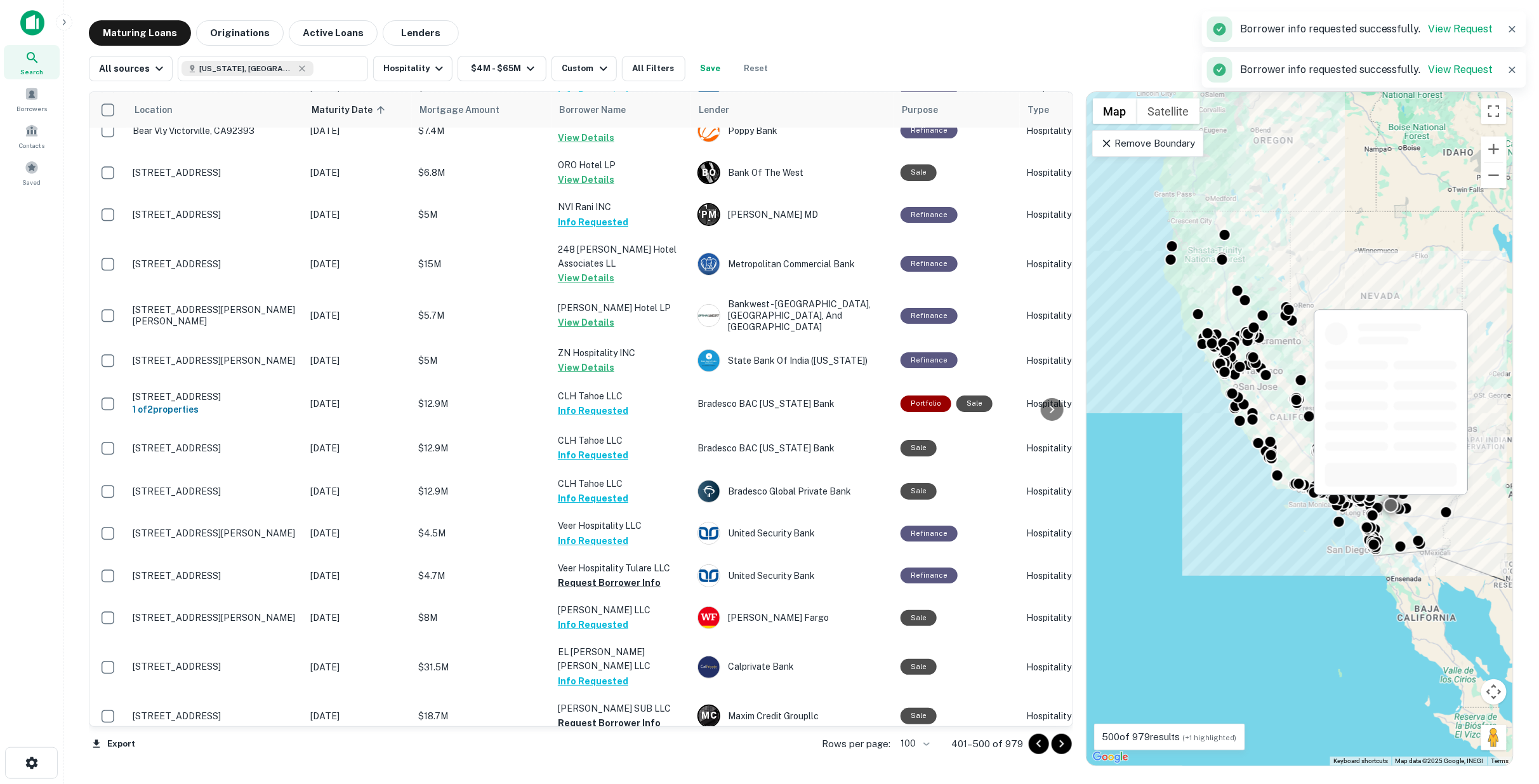
scroll to position [2750, 0]
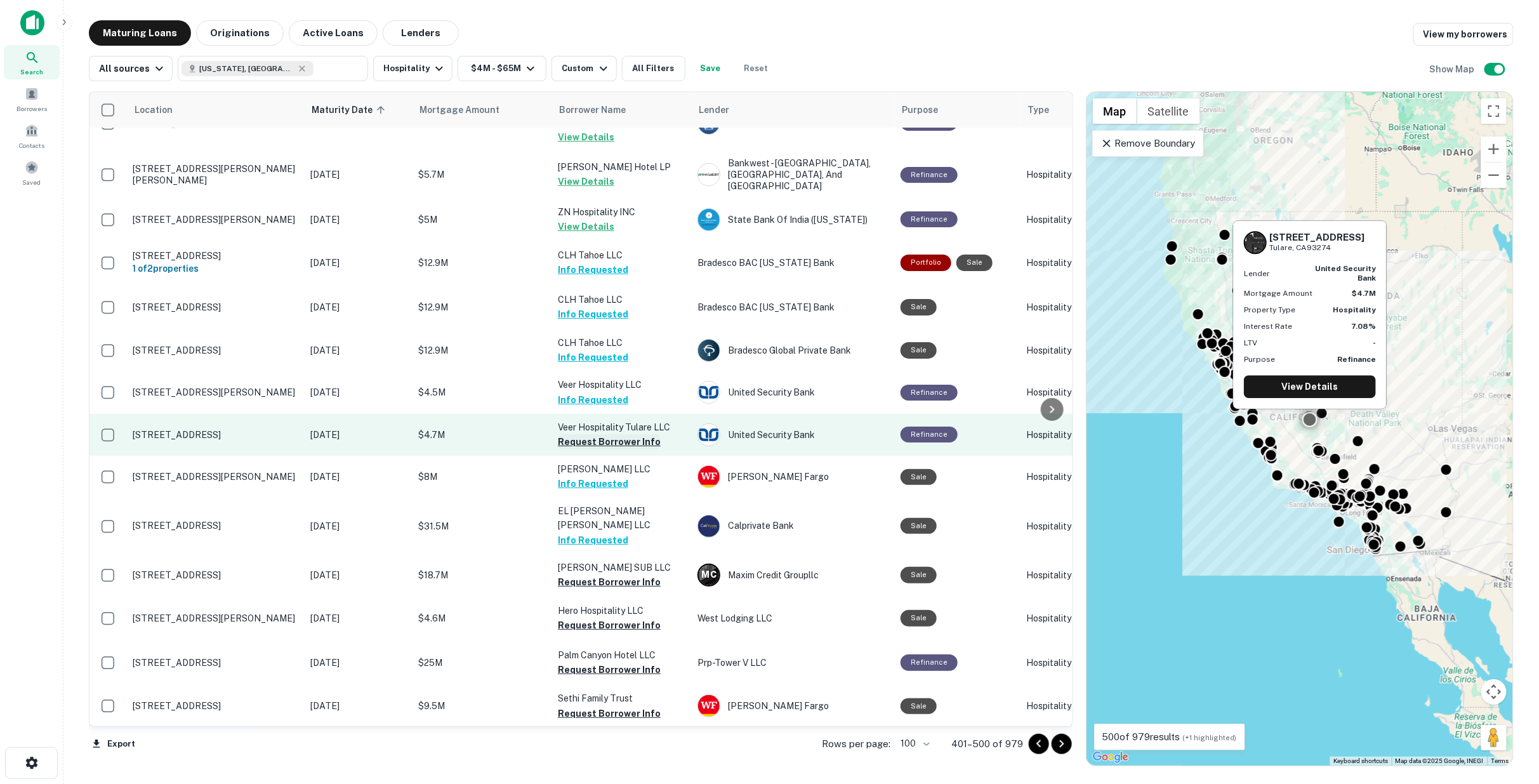
click at [591, 435] on button "Request Borrower Info" at bounding box center [609, 442] width 103 height 15
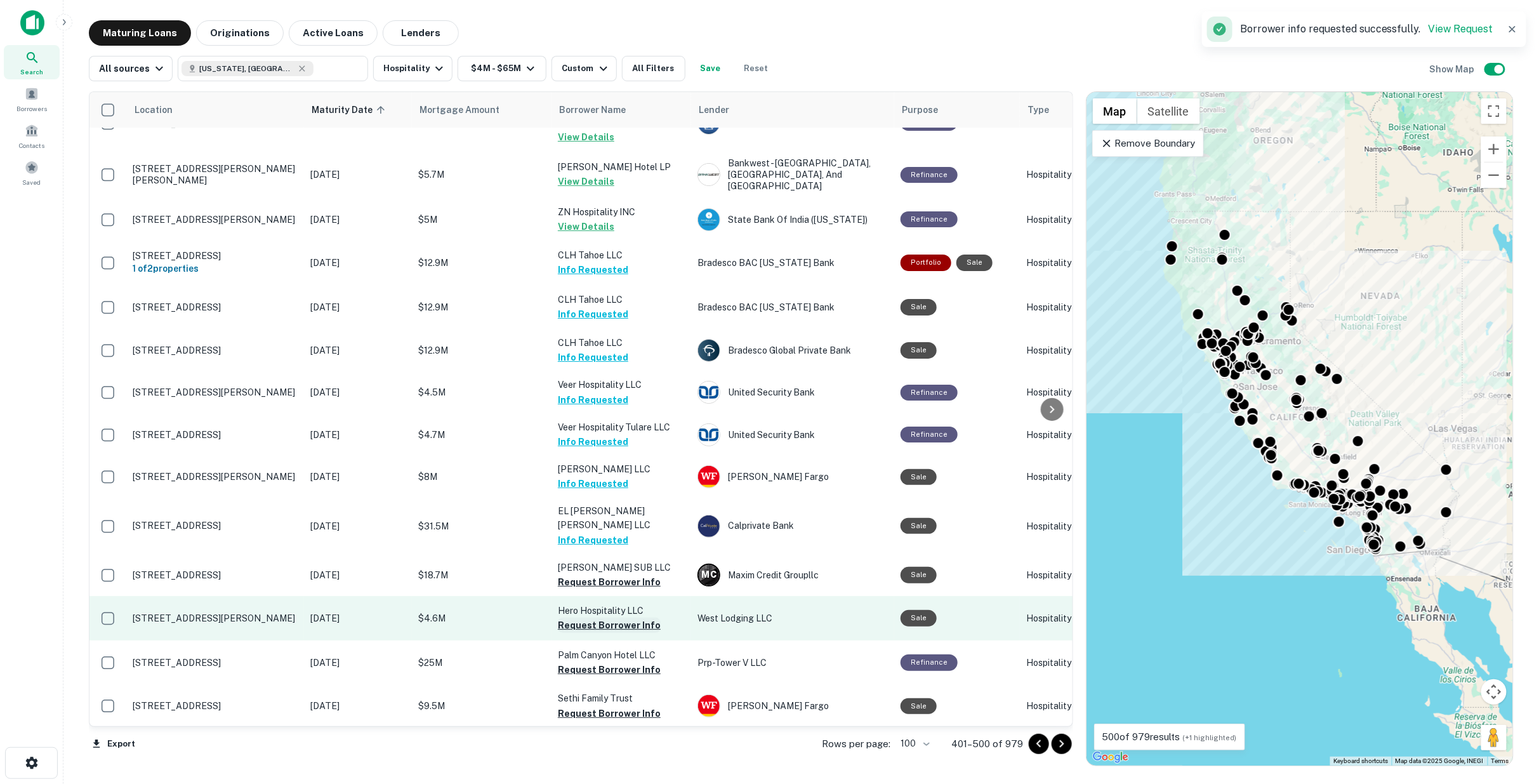
click at [593, 575] on button "Request Borrower Info" at bounding box center [609, 582] width 103 height 15
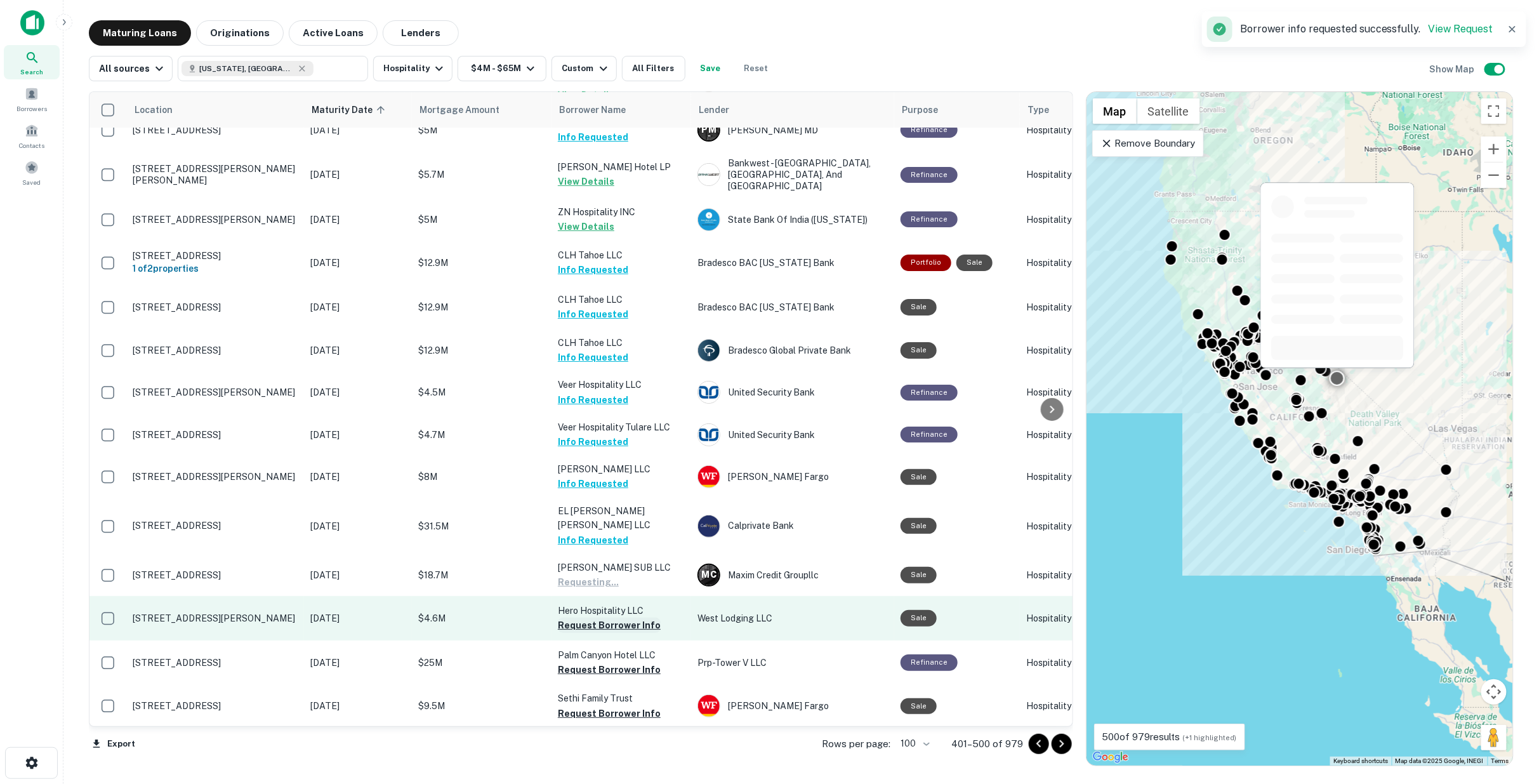
click at [598, 617] on button "Request Borrower Info" at bounding box center [609, 624] width 103 height 15
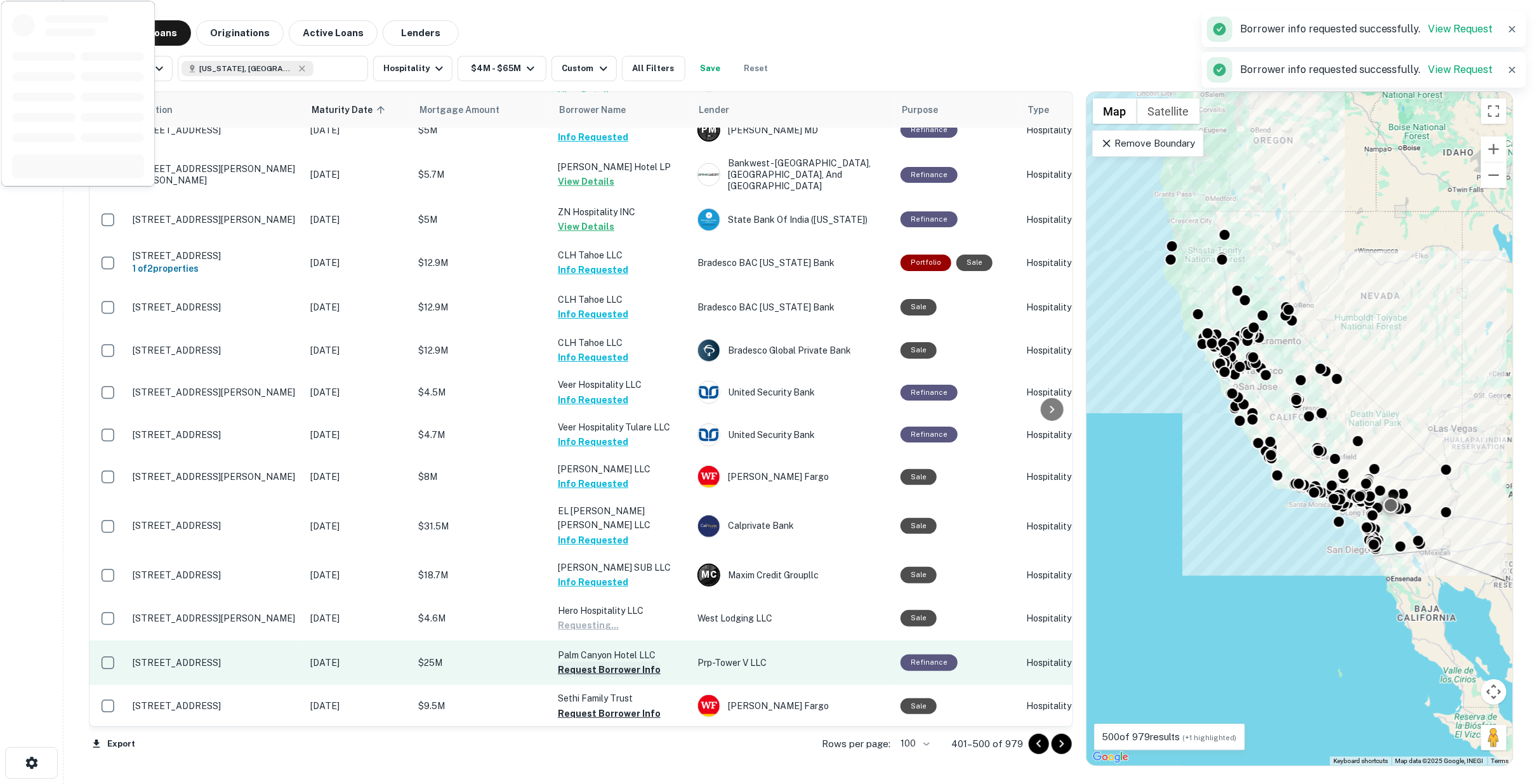
click at [603, 662] on button "Request Borrower Info" at bounding box center [609, 669] width 103 height 15
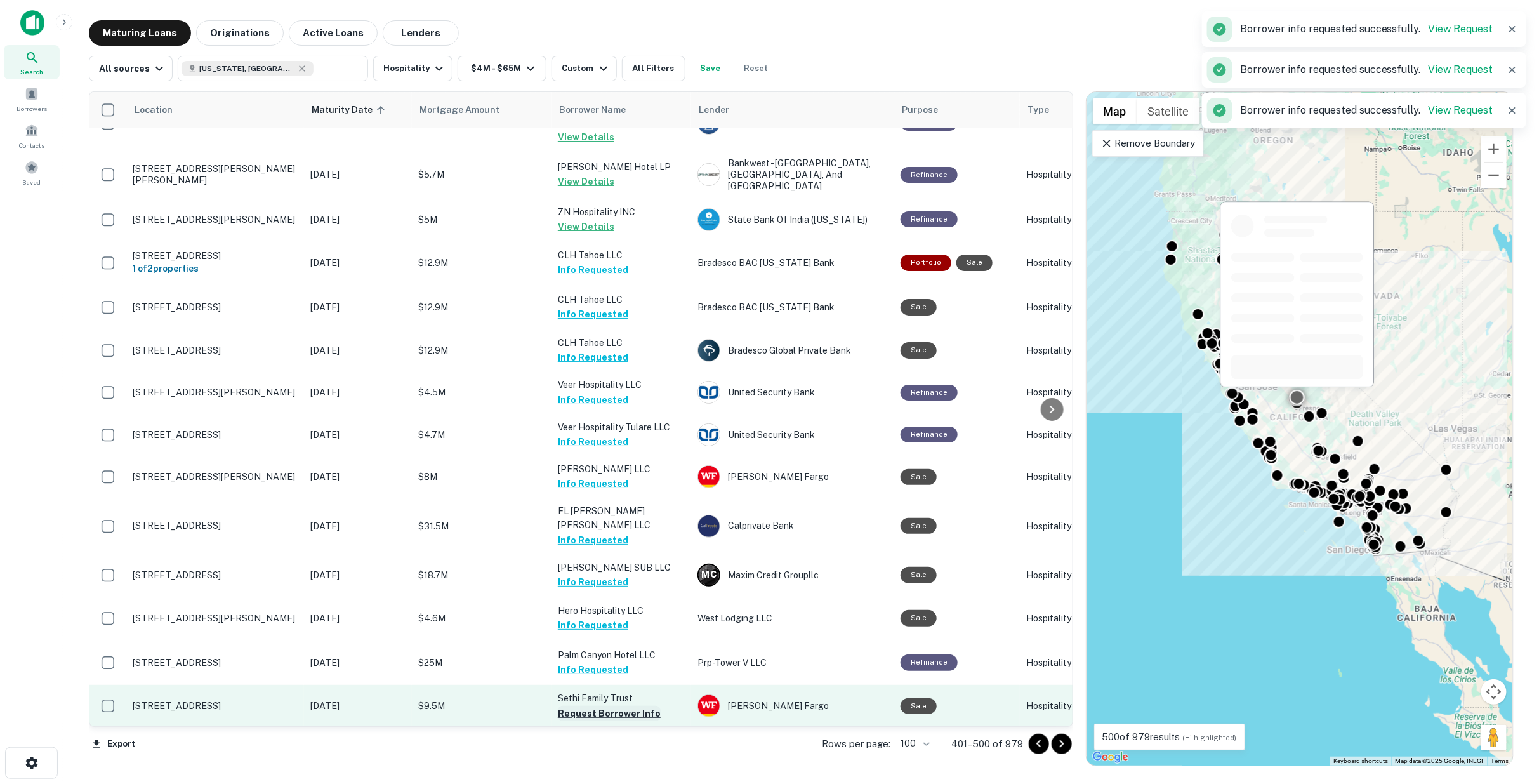
click at [610, 706] on button "Request Borrower Info" at bounding box center [609, 713] width 103 height 15
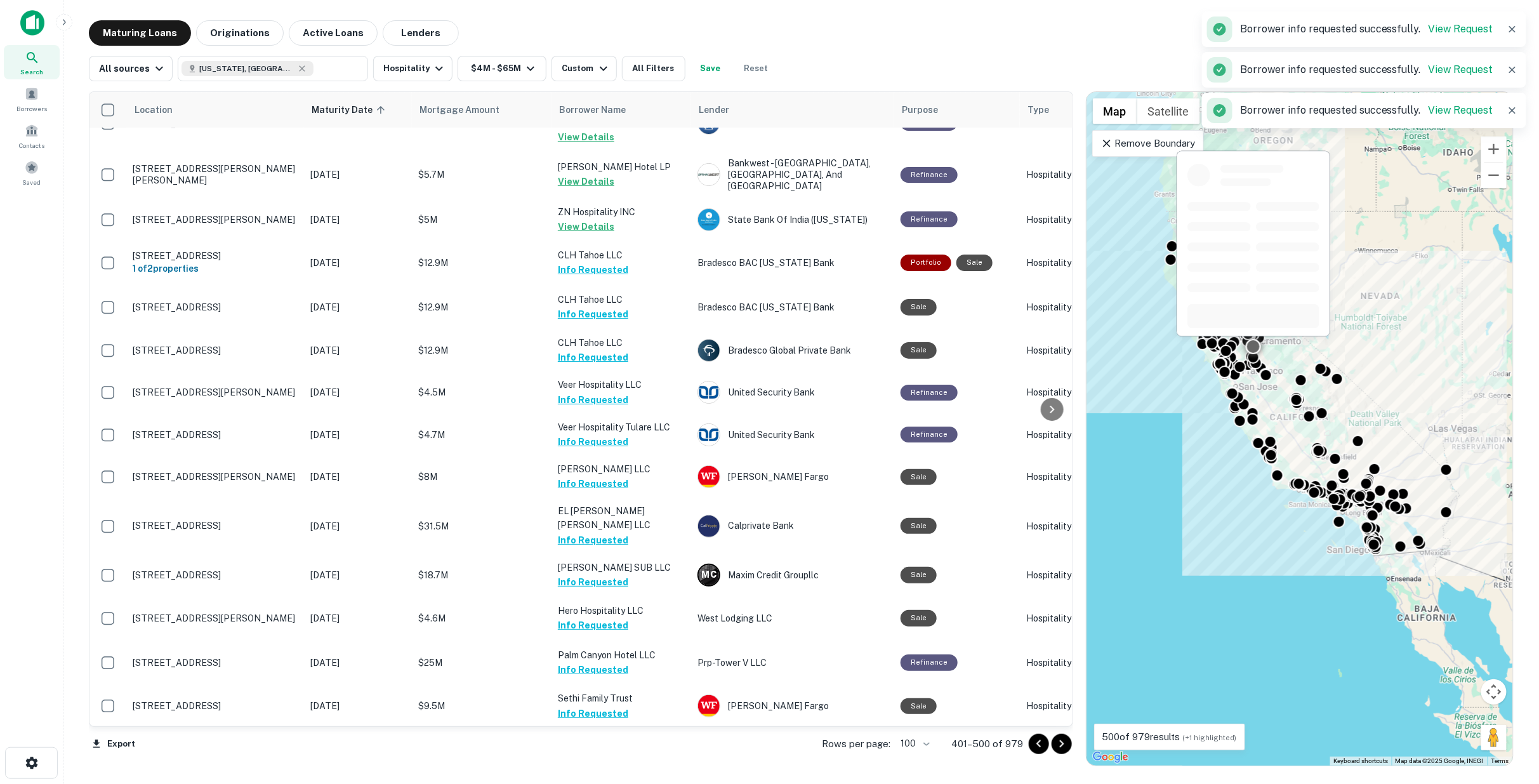
click at [604, 748] on button "Request Borrower Info" at bounding box center [609, 755] width 103 height 15
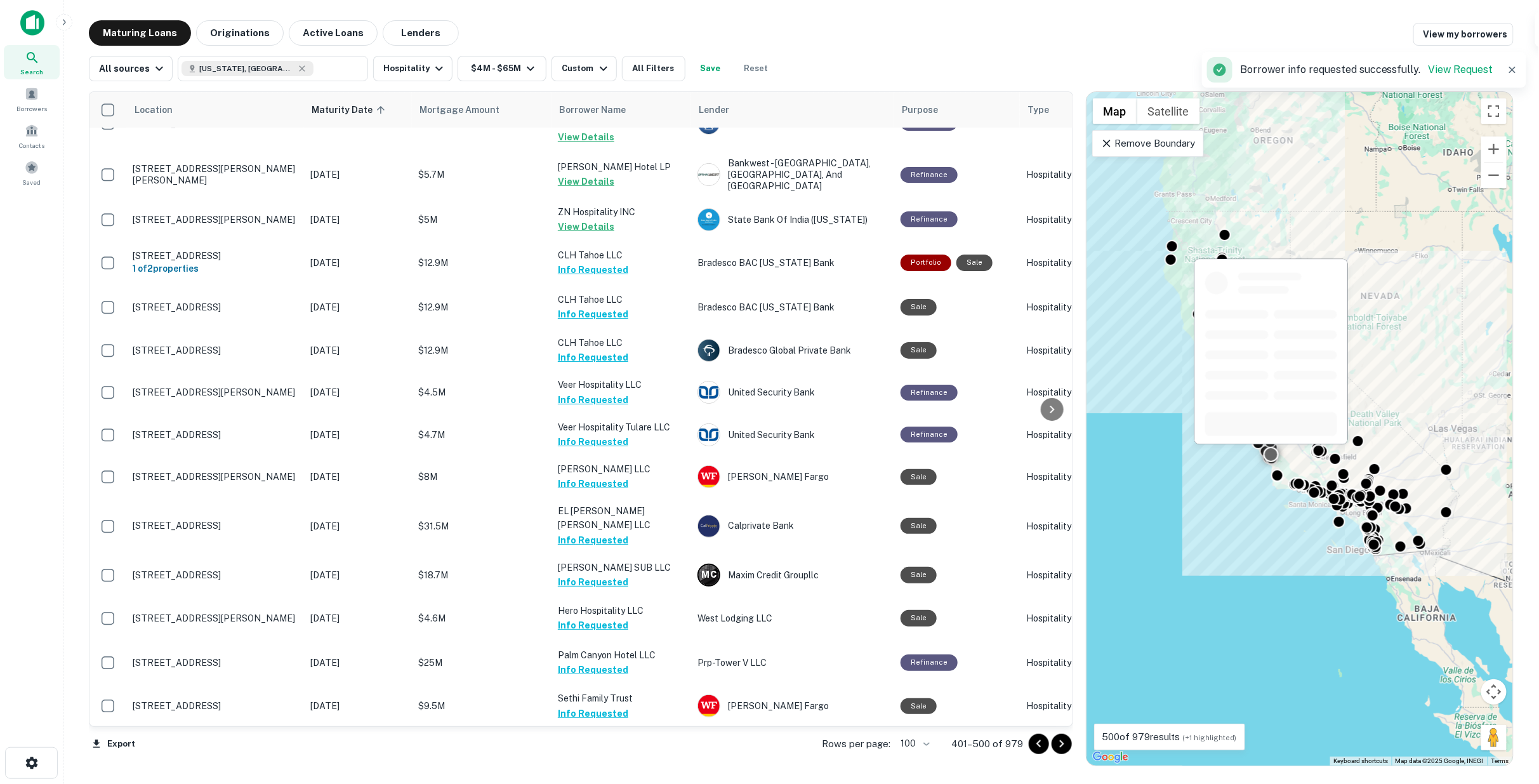
scroll to position [2961, 0]
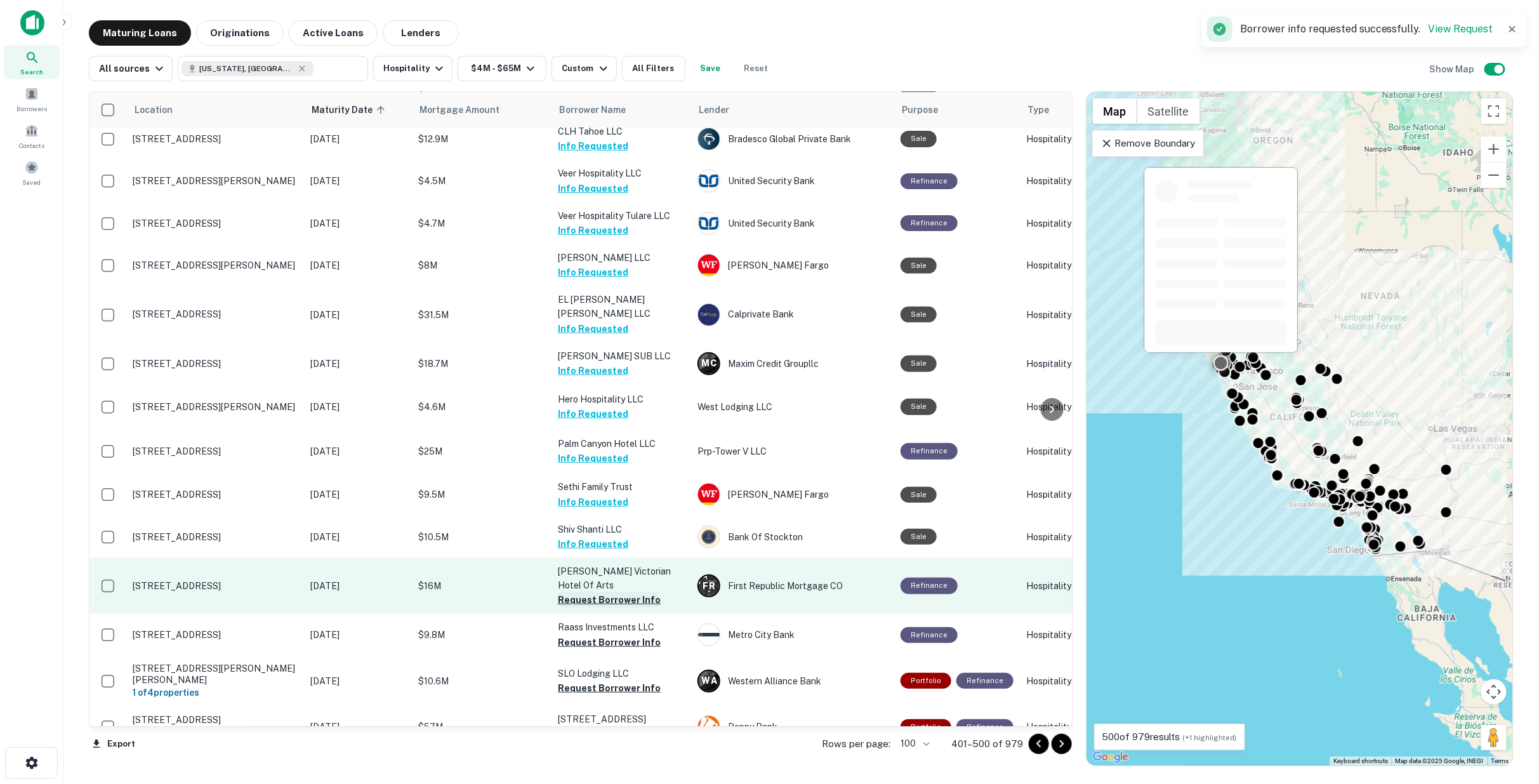
click at [588, 592] on button "Request Borrower Info" at bounding box center [609, 600] width 103 height 15
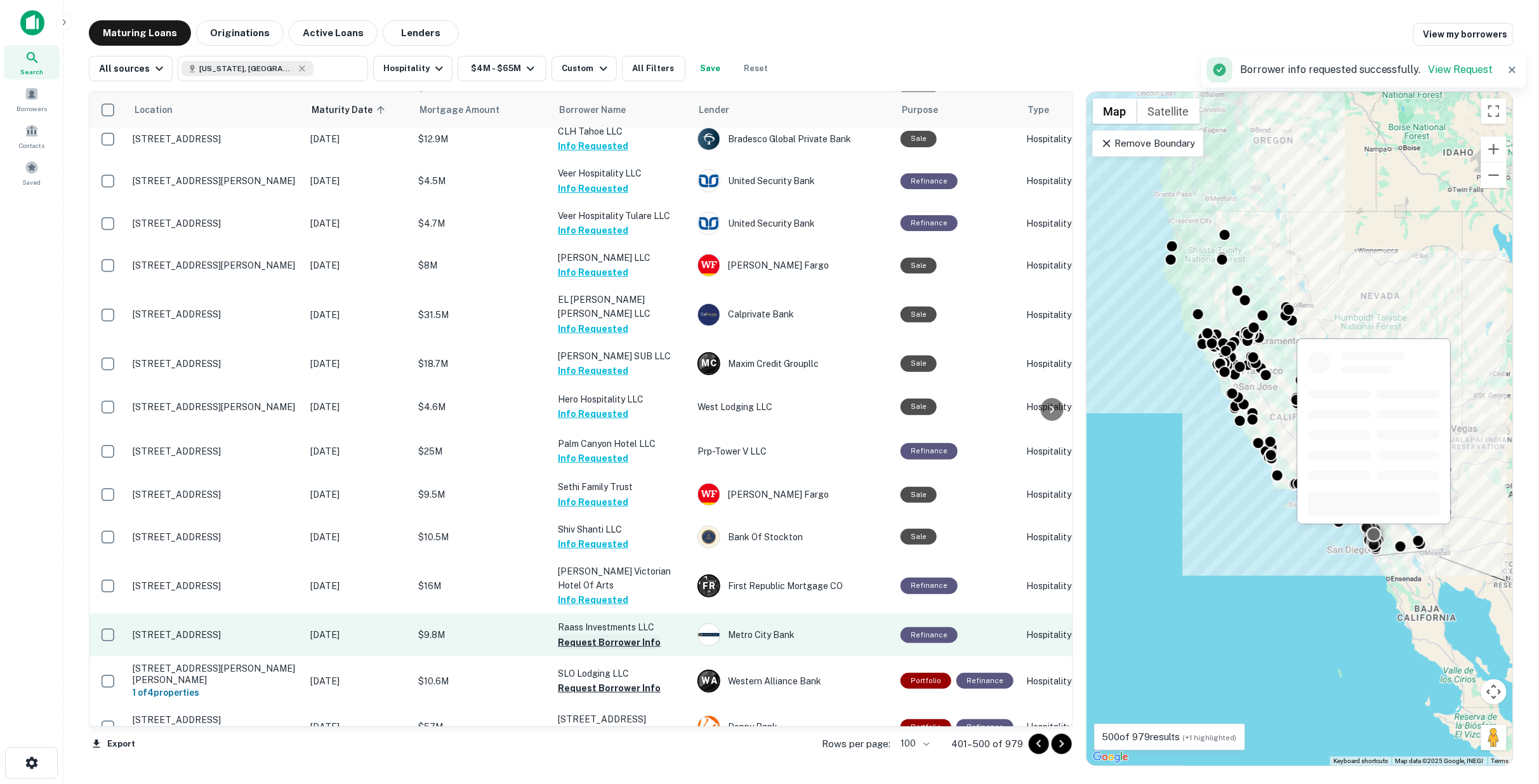
click at [591, 635] on button "Request Borrower Info" at bounding box center [609, 642] width 103 height 15
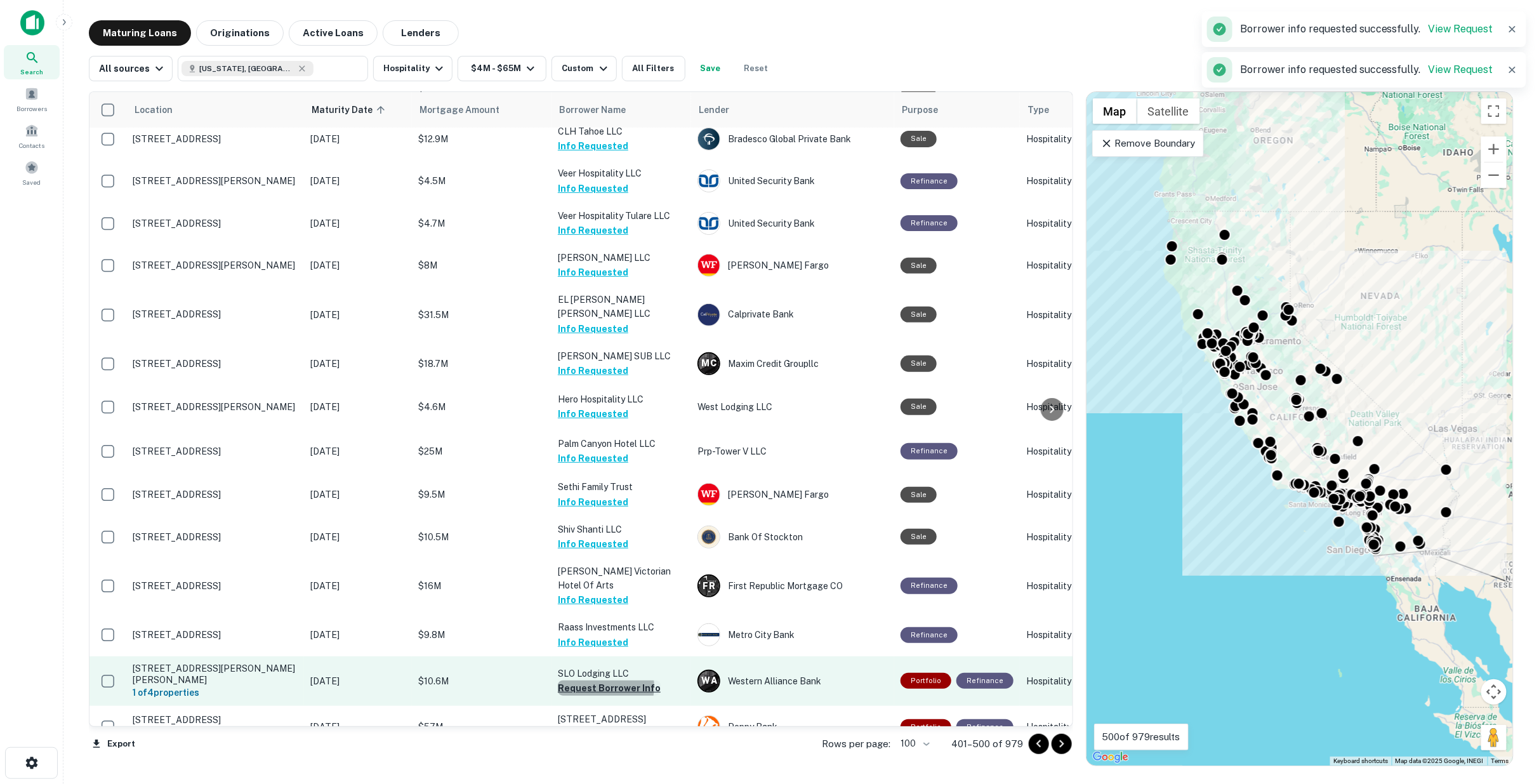
click at [600, 680] on button "Request Borrower Info" at bounding box center [609, 687] width 103 height 15
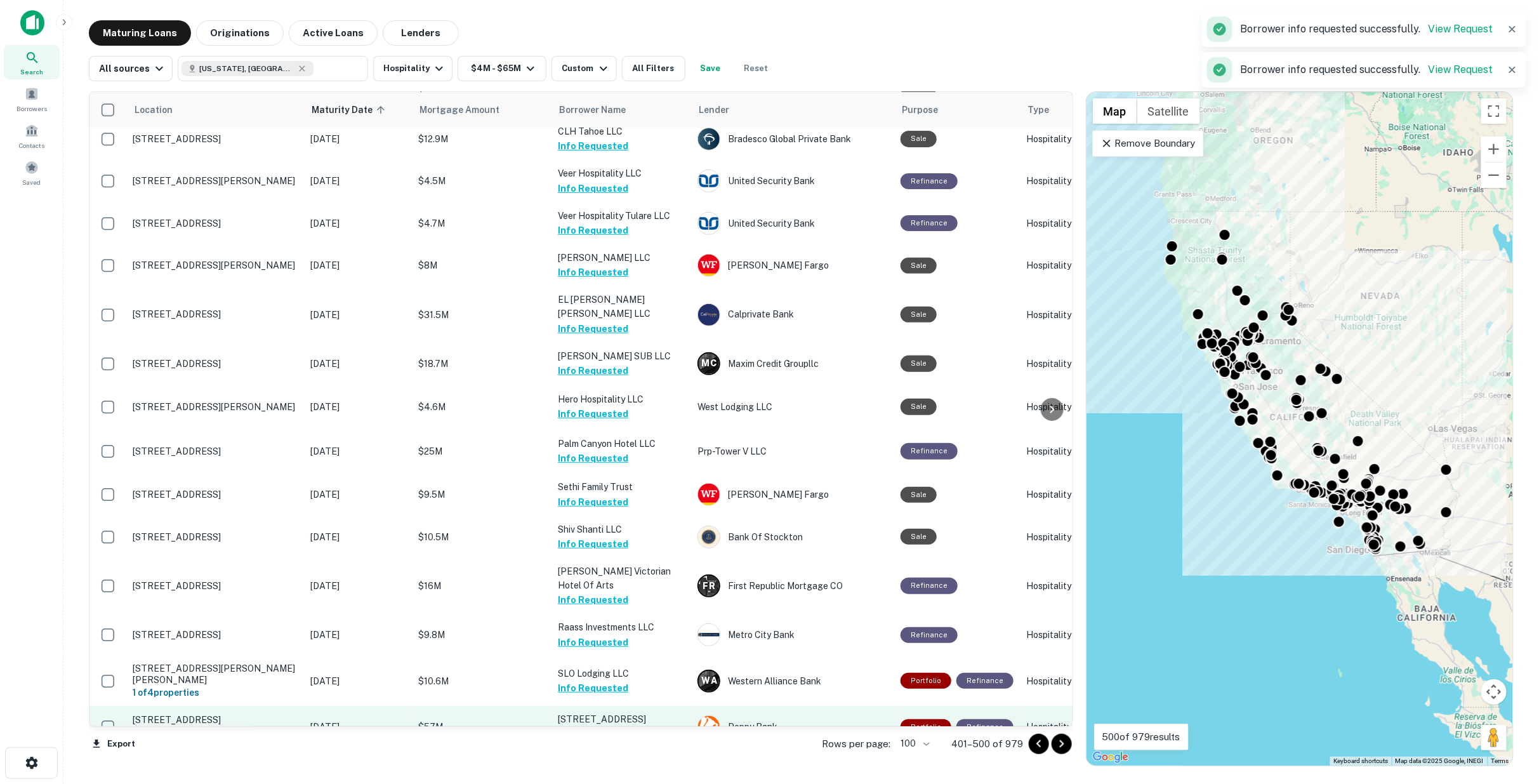
click at [604, 726] on button "Request Borrower Info" at bounding box center [609, 733] width 103 height 15
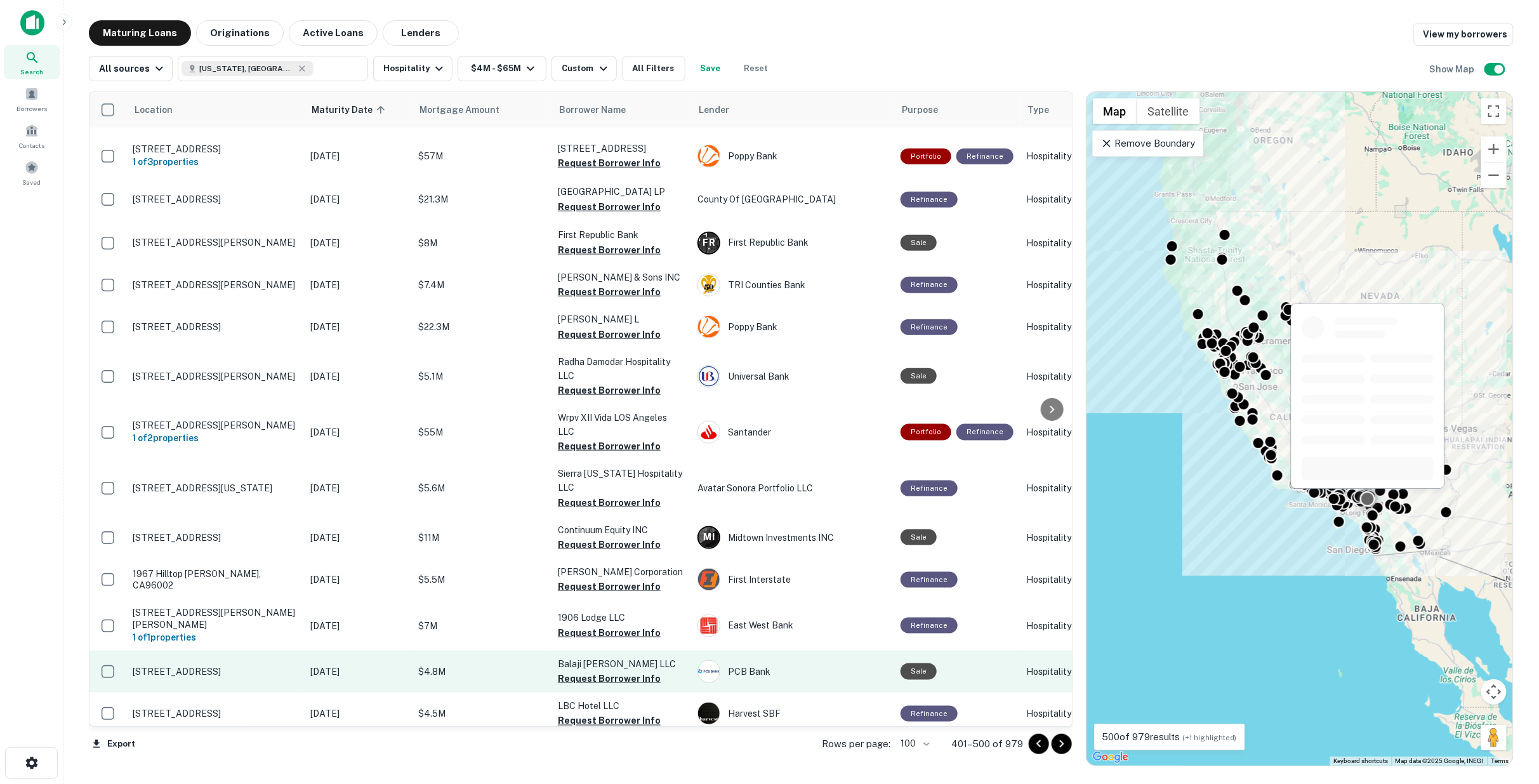
scroll to position [3806, 0]
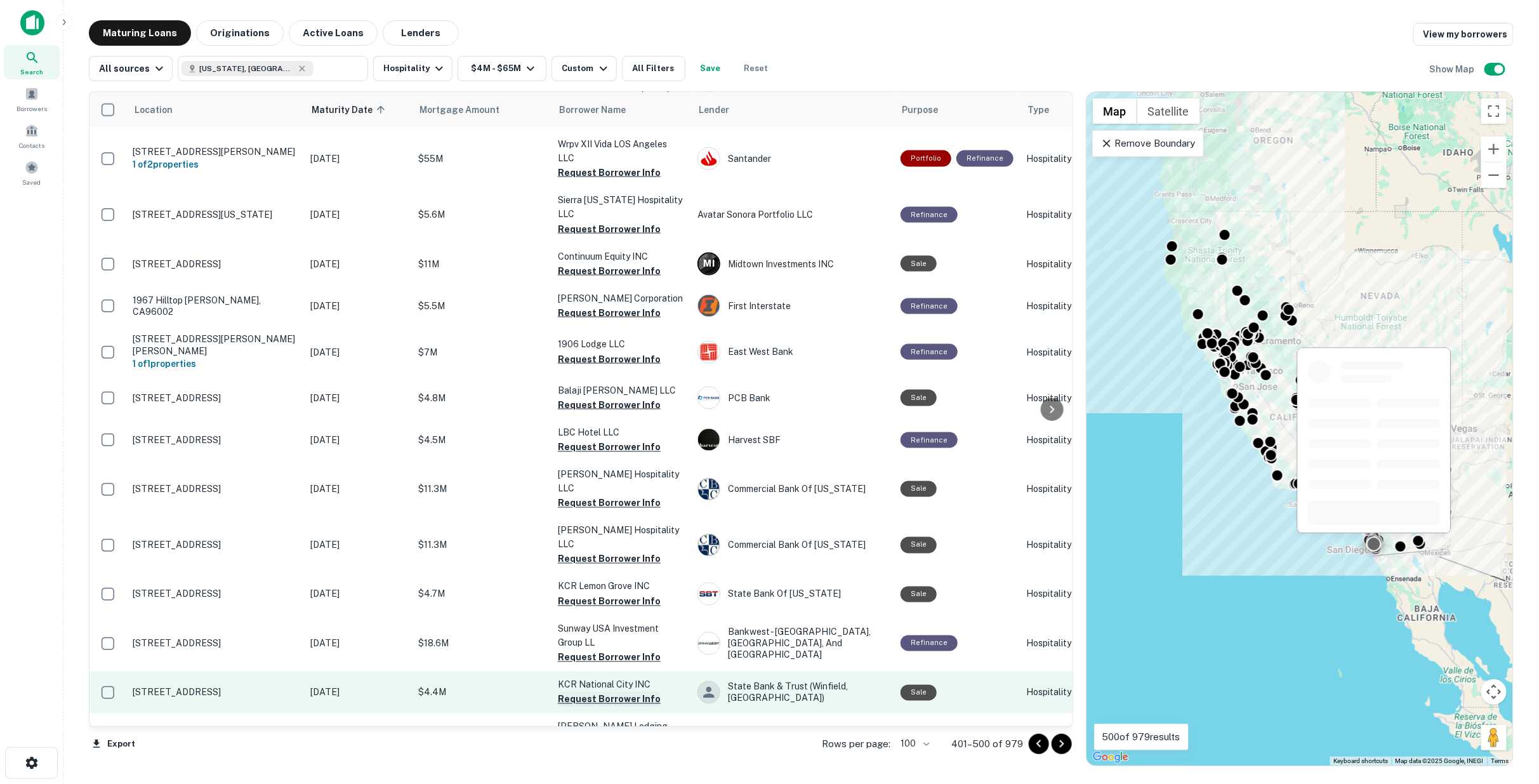
click at [601, 692] on button "Request Borrower Info" at bounding box center [609, 699] width 103 height 15
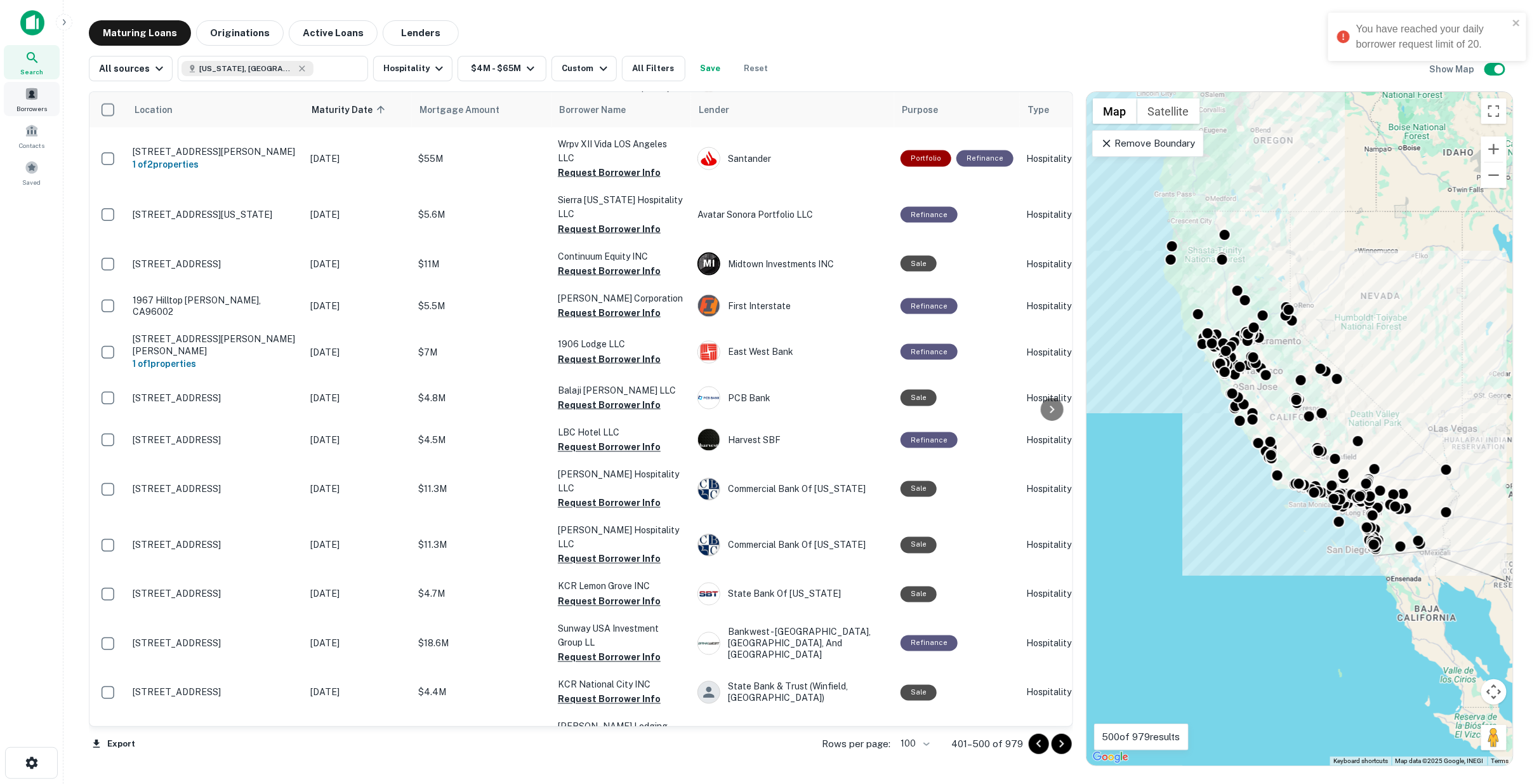
click at [30, 97] on span at bounding box center [32, 94] width 14 height 14
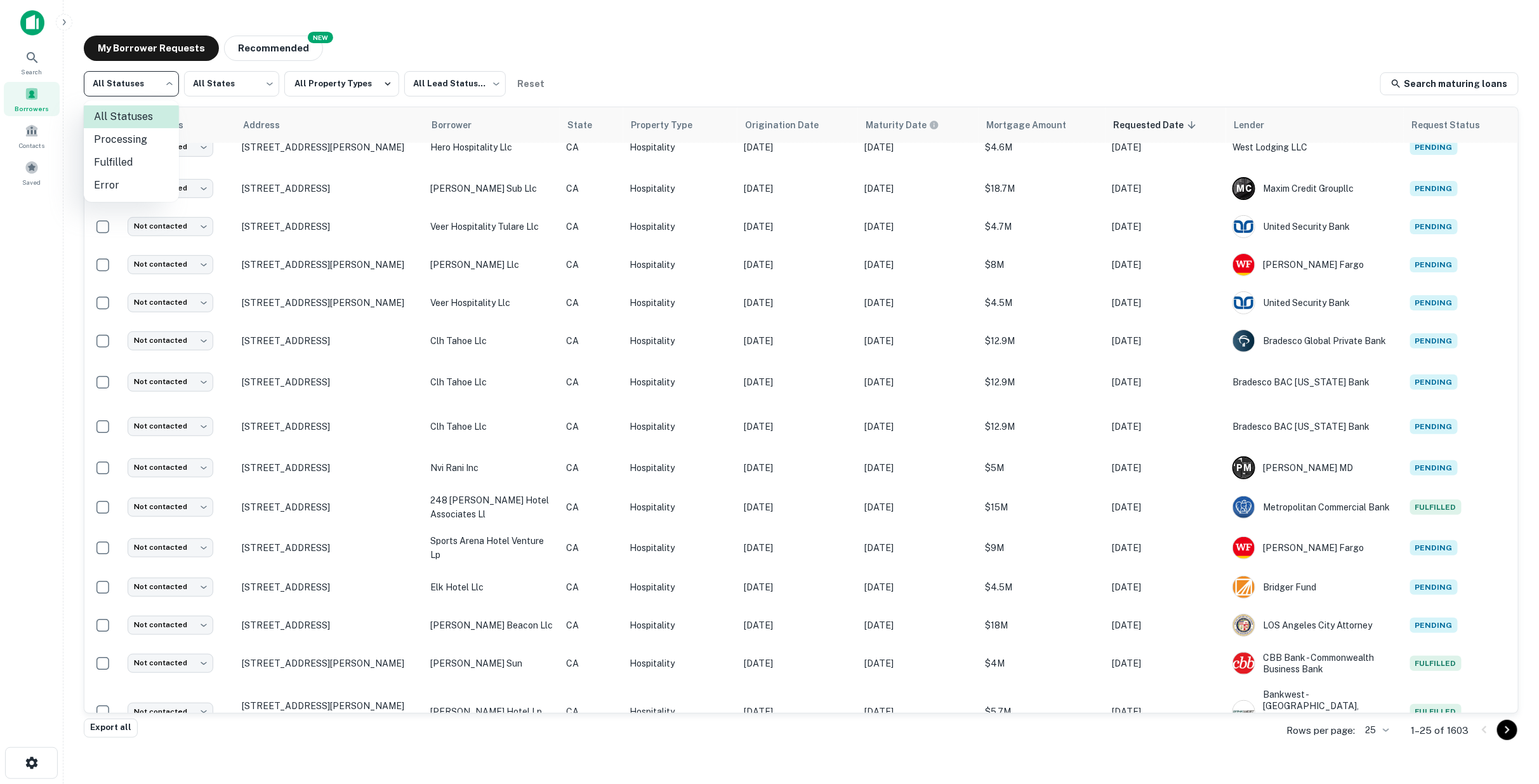
click at [169, 77] on body "Search Borrowers Contacts Saved My Borrower Requests NEW Recommended All Status…" at bounding box center [769, 392] width 1539 height 784
click at [144, 157] on li "Fulfilled" at bounding box center [130, 162] width 95 height 23
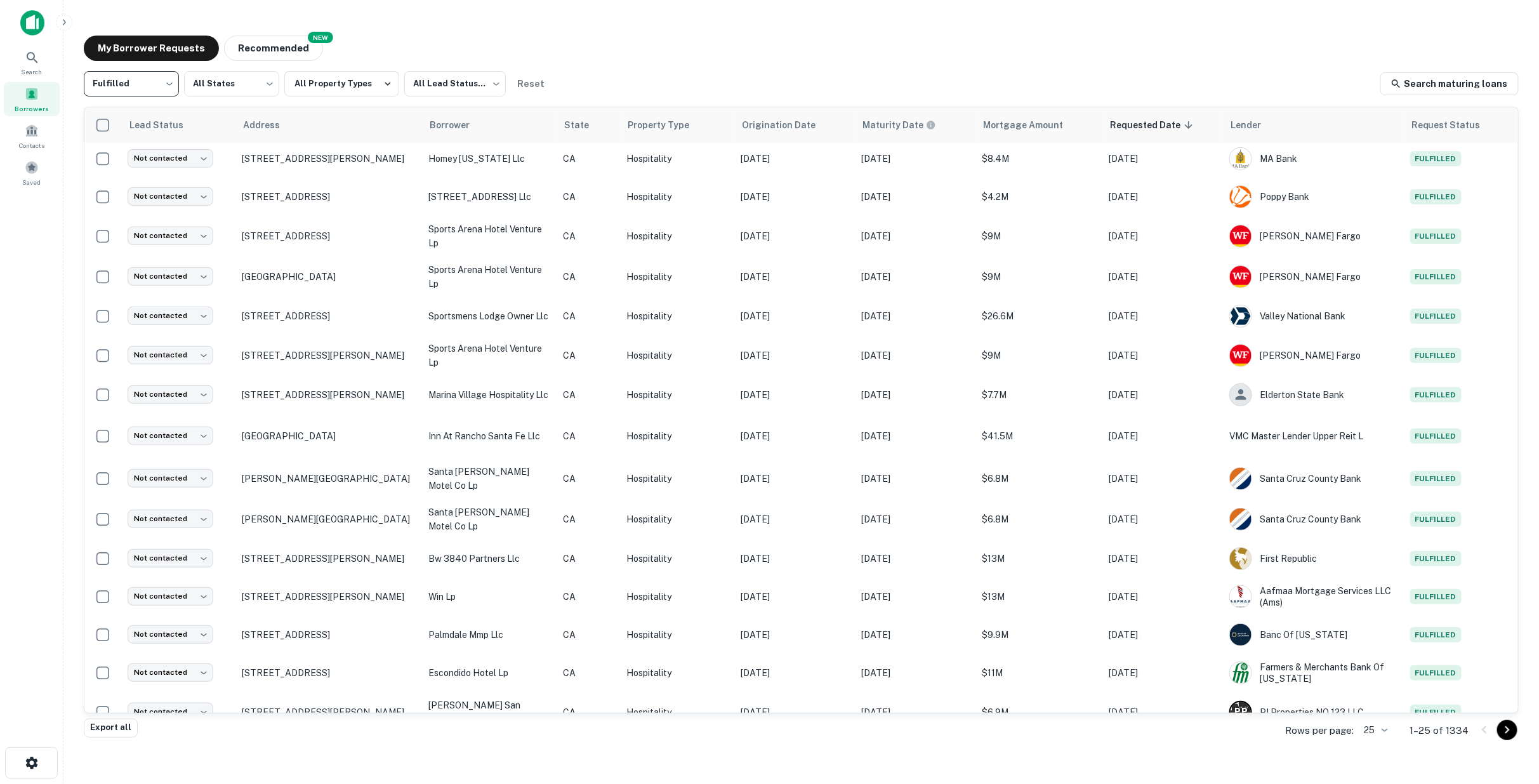
click at [169, 80] on body "Search Borrowers Contacts Saved My Borrower Requests NEW Recommended Fulfilled …" at bounding box center [769, 392] width 1539 height 784
click at [137, 115] on li "All Statuses" at bounding box center [130, 117] width 95 height 23
type input "***"
